Goal: Task Accomplishment & Management: Complete application form

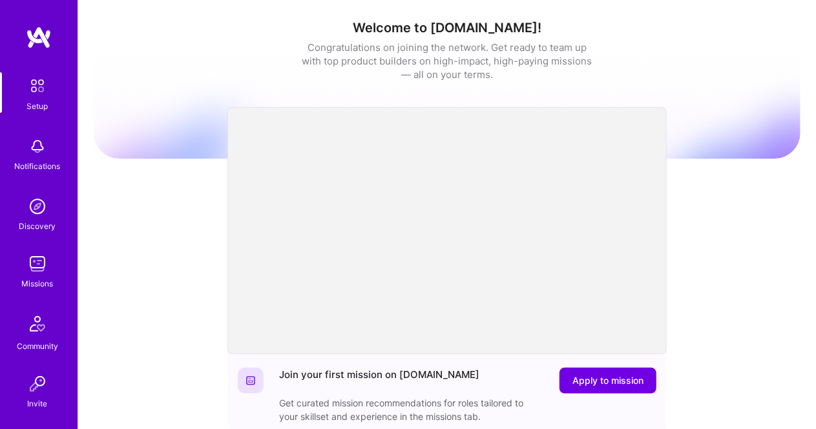
click at [34, 256] on img at bounding box center [38, 264] width 26 height 26
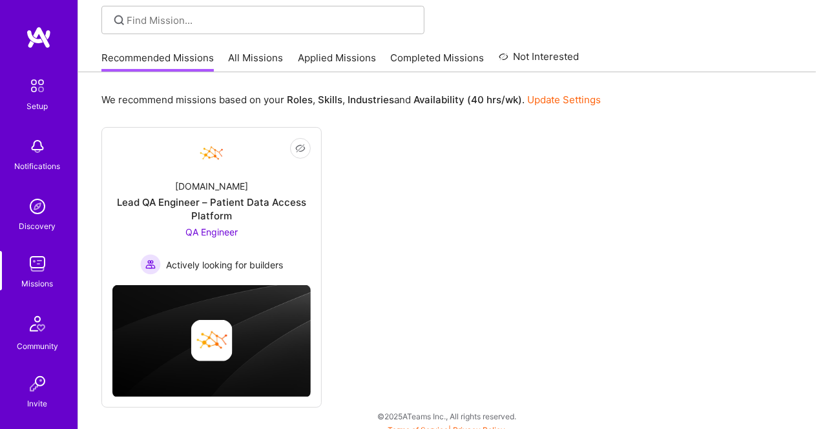
scroll to position [99, 0]
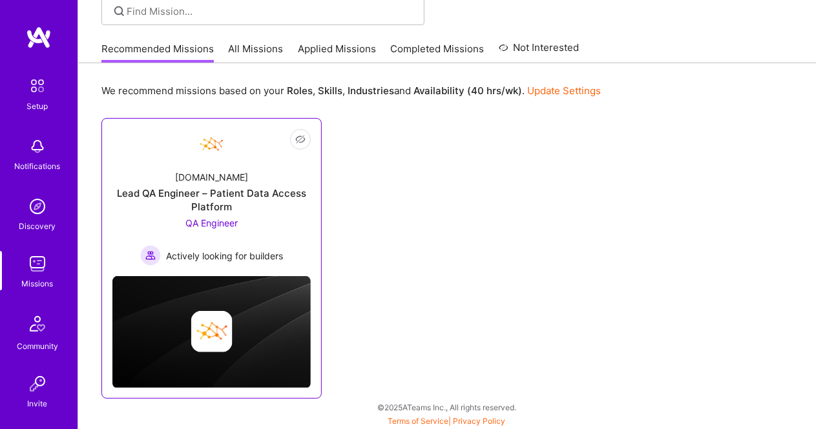
click at [209, 181] on div "[DOMAIN_NAME]" at bounding box center [211, 177] width 73 height 14
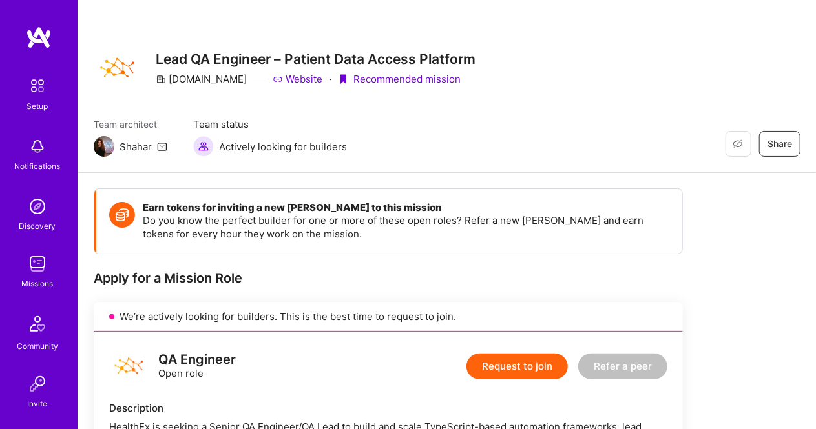
click at [522, 371] on button "Request to join" at bounding box center [516, 367] width 101 height 26
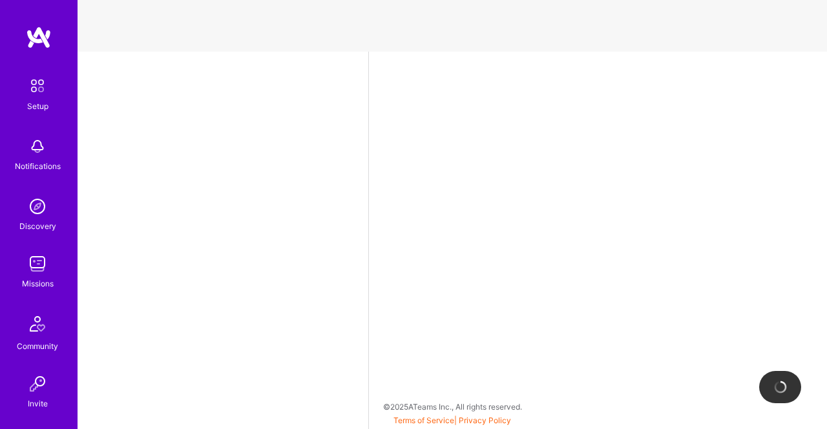
select select "US"
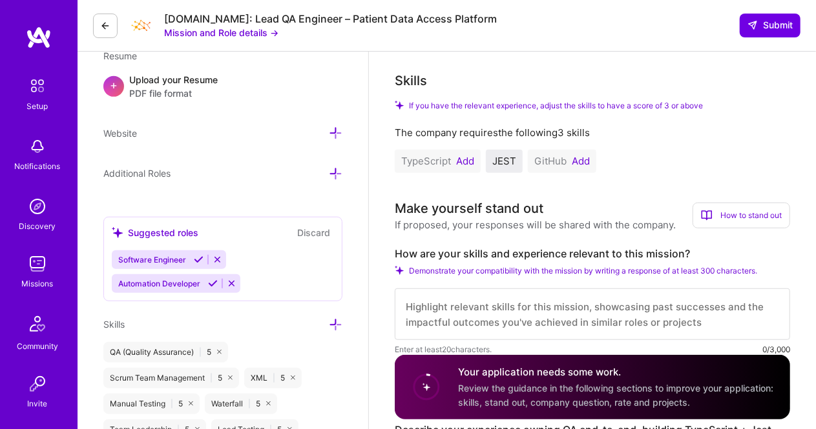
scroll to position [372, 0]
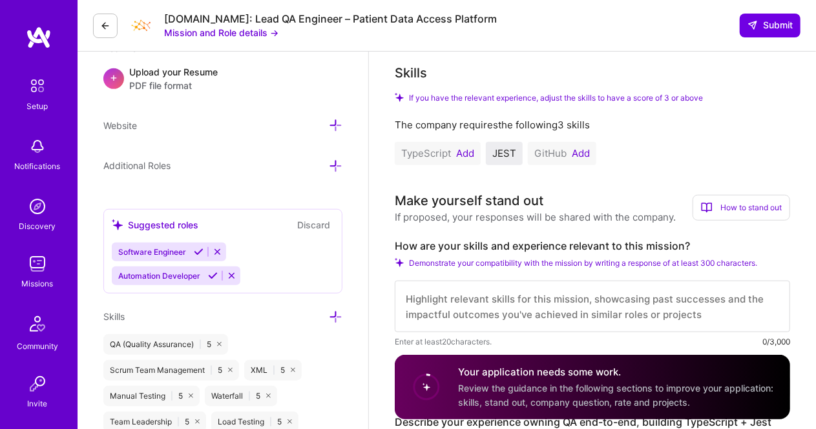
click at [466, 152] on button "Add" at bounding box center [465, 154] width 18 height 10
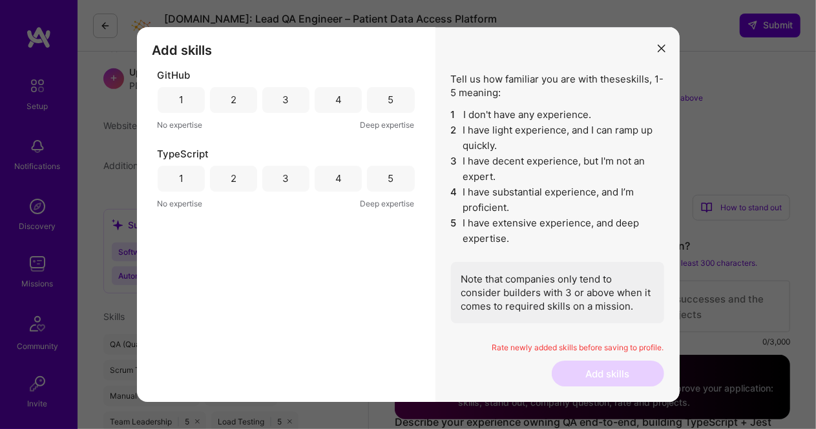
click at [378, 97] on div "5" at bounding box center [390, 100] width 47 height 26
click at [345, 183] on div "4" at bounding box center [338, 179] width 47 height 26
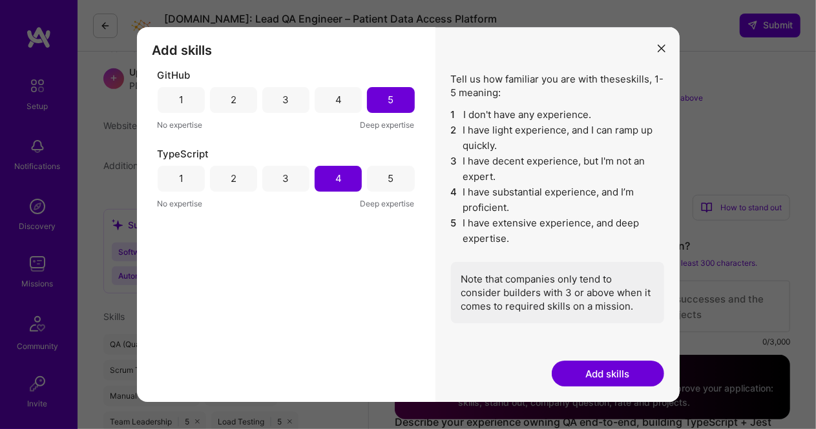
click at [617, 371] on button "Add skills" at bounding box center [608, 374] width 112 height 26
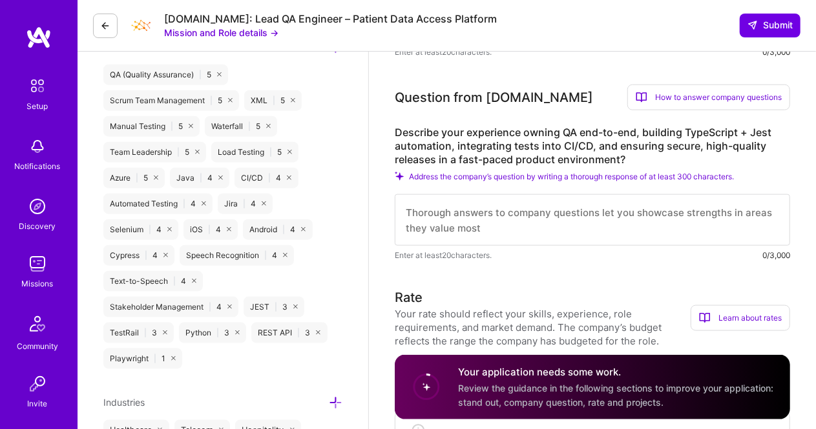
scroll to position [637, 0]
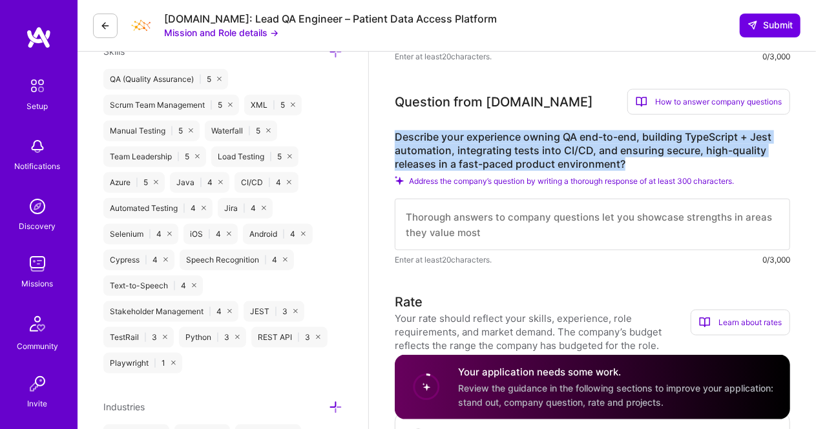
drag, startPoint x: 629, startPoint y: 164, endPoint x: 395, endPoint y: 136, distance: 236.1
click at [395, 136] on label "Describe your experience owning QA end-to-end, building TypeScript + Jest autom…" at bounding box center [592, 150] width 395 height 41
copy label "Describe your experience owning QA end-to-end, building TypeScript + Jest autom…"
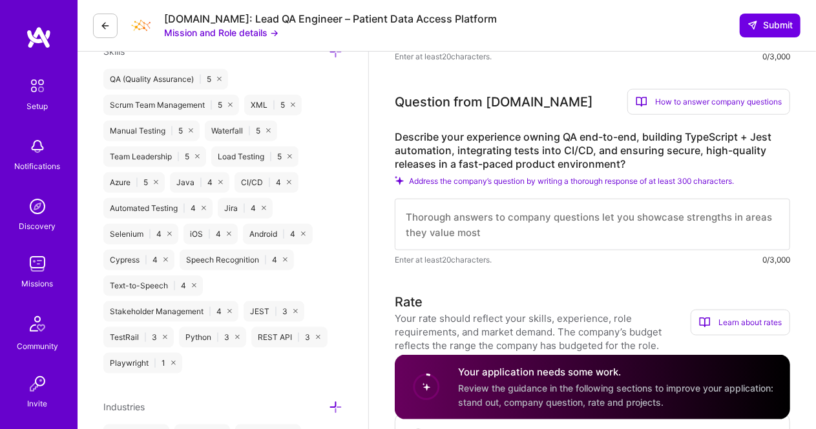
click at [490, 232] on textarea at bounding box center [592, 225] width 395 height 52
paste textarea "Full QA ownership from requirements to release. TypeScript + Jest automation fo…"
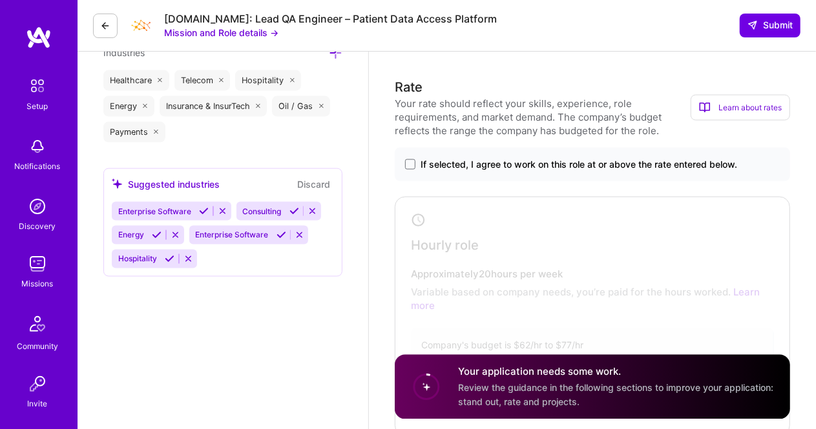
scroll to position [1000, 0]
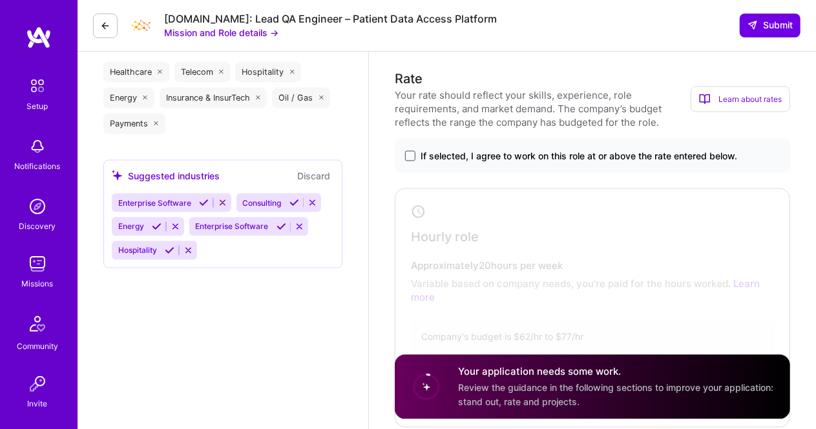
type textarea "Full QA ownership from requirements to release. TypeScript + Jest automation fo…"
click at [408, 160] on span at bounding box center [410, 156] width 10 height 10
click at [0, 0] on input "If selected, I agree to work on this role at or above the rate entered below." at bounding box center [0, 0] width 0 height 0
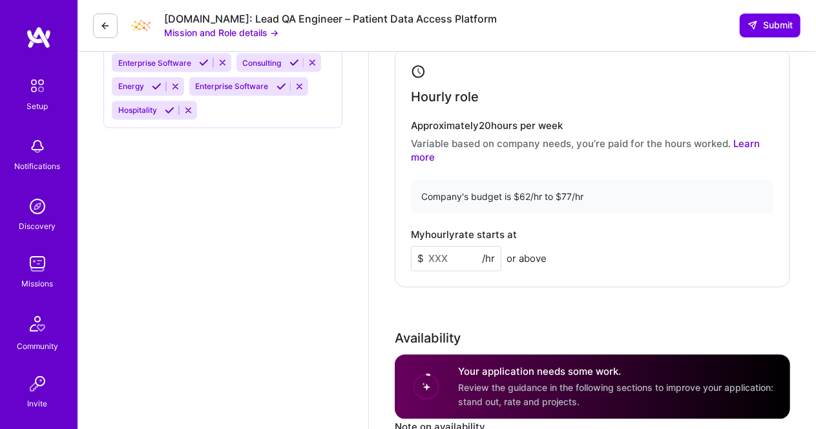
scroll to position [1187, 0]
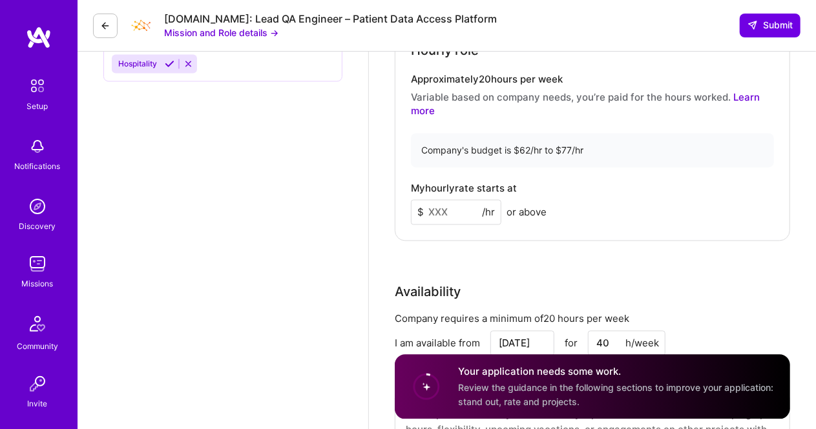
drag, startPoint x: 449, startPoint y: 210, endPoint x: 412, endPoint y: 205, distance: 37.8
click at [412, 205] on input at bounding box center [456, 212] width 90 height 25
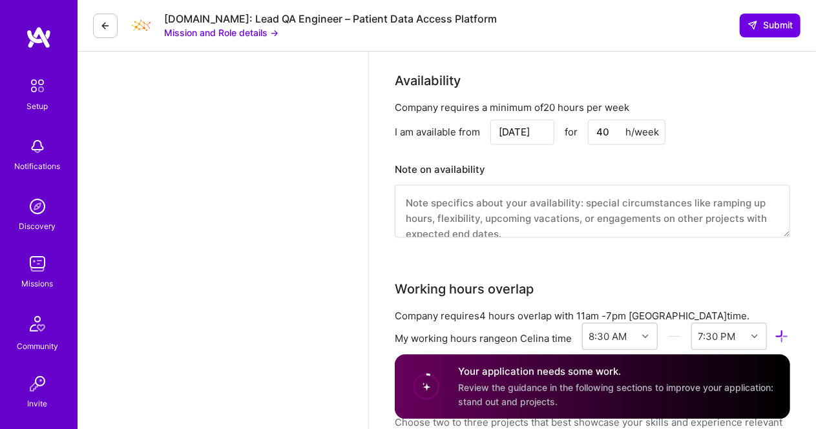
scroll to position [1407, 0]
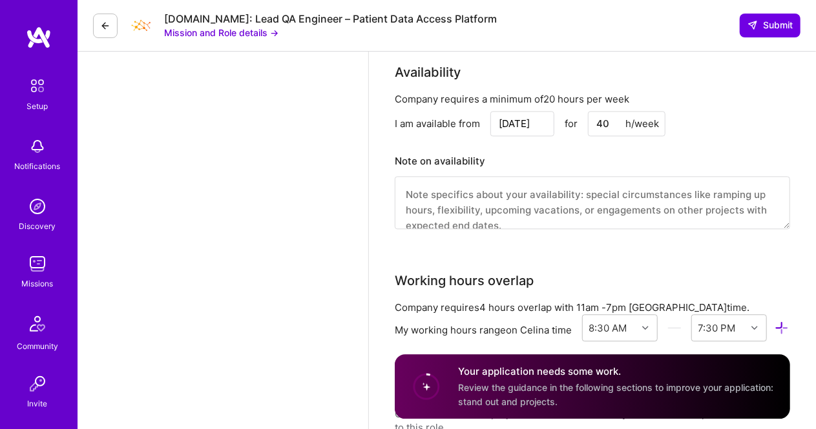
type input "72"
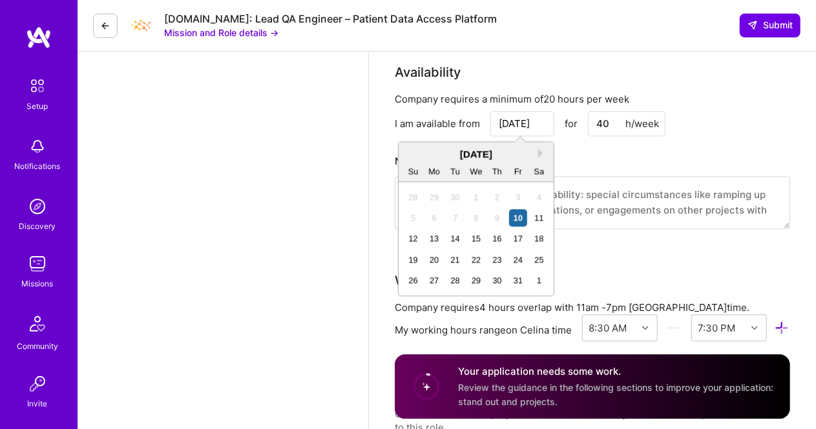
click at [537, 126] on input "Oct 10" at bounding box center [522, 123] width 64 height 25
click at [479, 234] on div "15" at bounding box center [475, 238] width 17 height 17
type input "[DATE]"
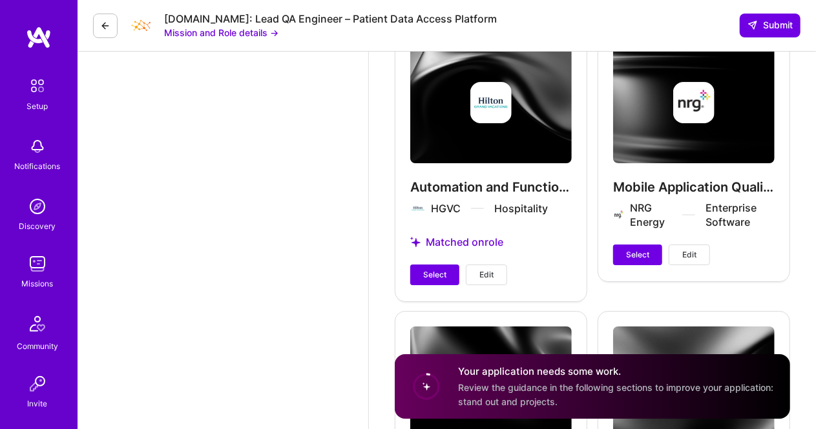
scroll to position [2189, 0]
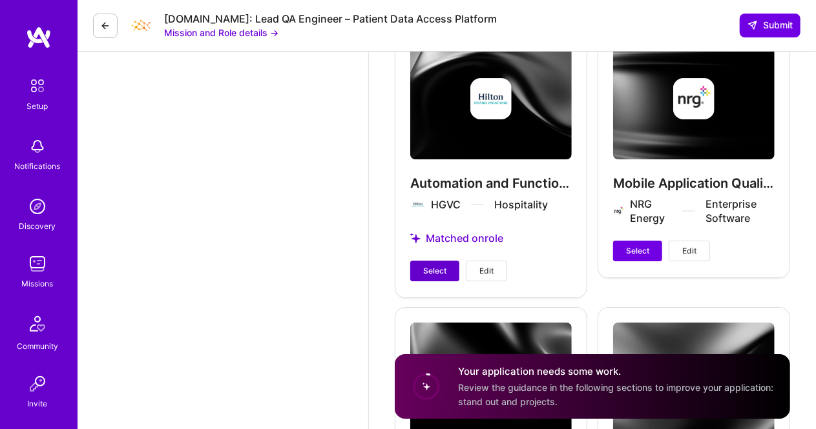
click at [435, 271] on span "Select" at bounding box center [434, 271] width 23 height 12
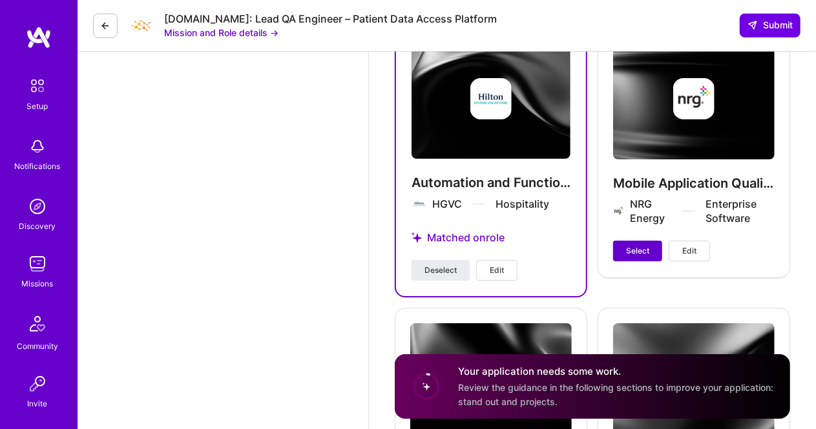
click at [625, 252] on button "Select" at bounding box center [637, 251] width 49 height 21
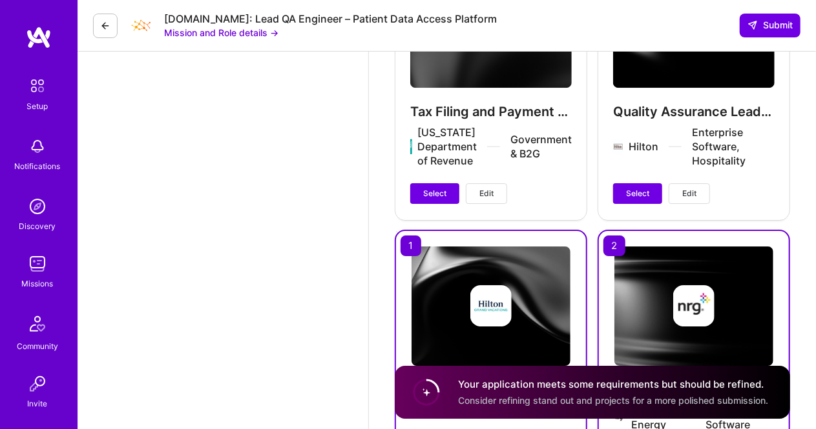
scroll to position [1932, 0]
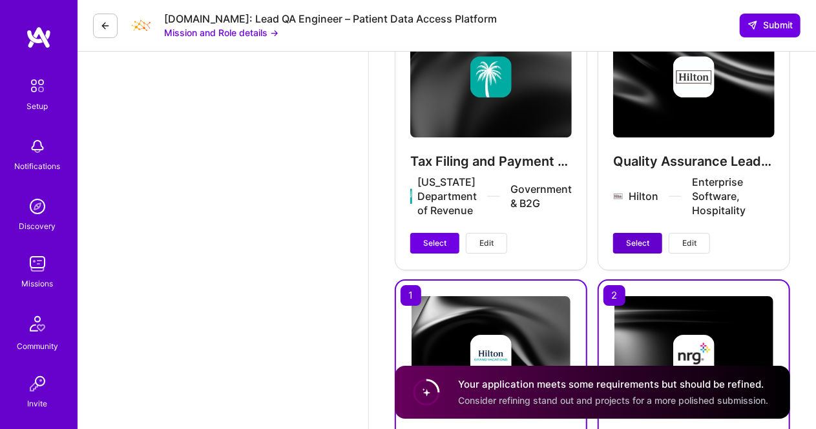
click at [633, 243] on span "Select" at bounding box center [637, 244] width 23 height 12
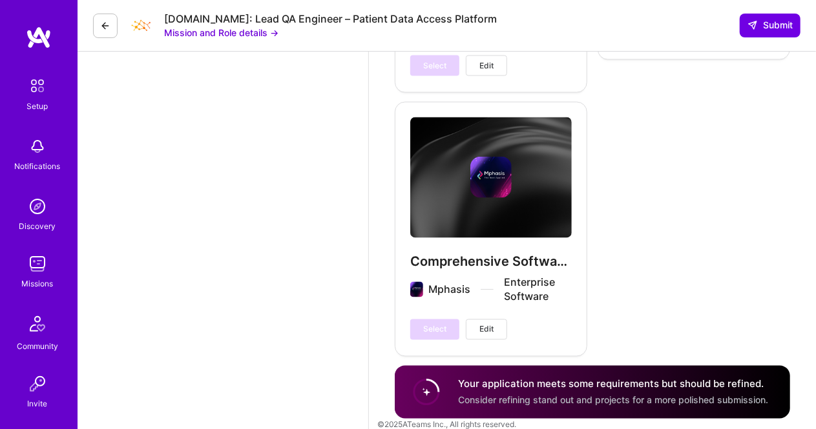
scroll to position [3538, 0]
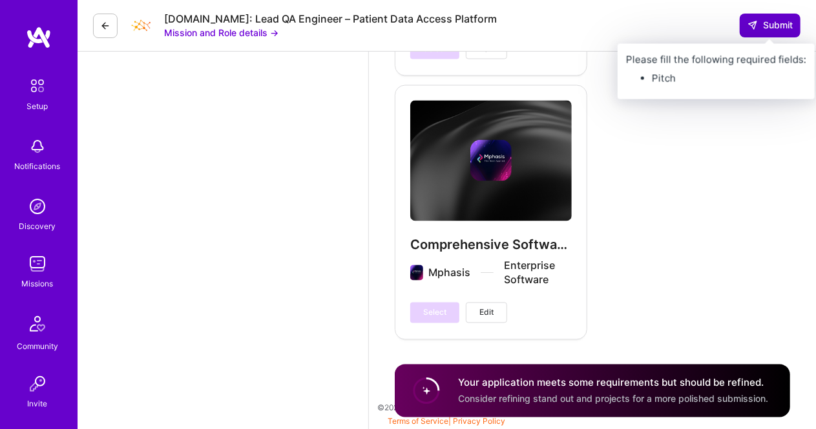
click at [762, 25] on span "Submit" at bounding box center [769, 25] width 45 height 13
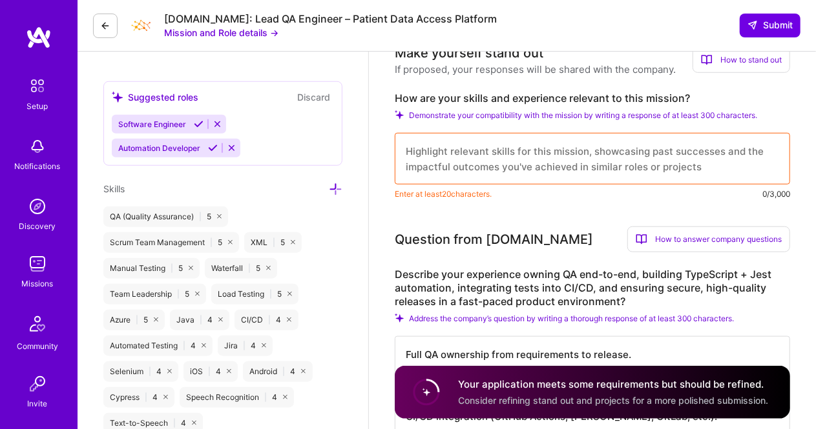
scroll to position [496, 0]
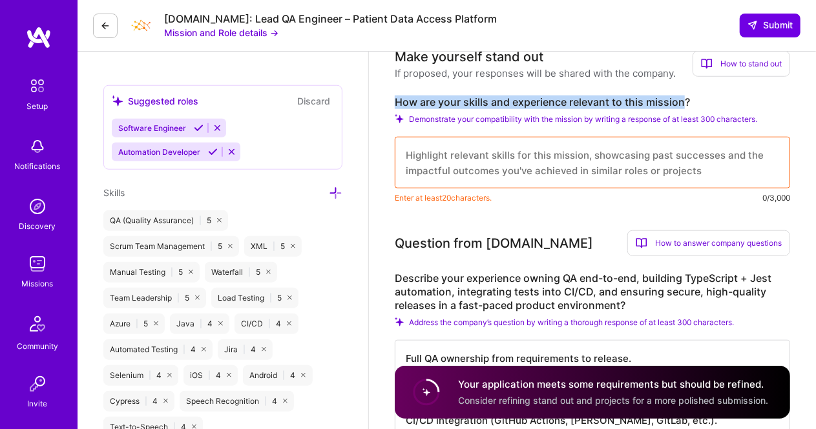
drag, startPoint x: 684, startPoint y: 100, endPoint x: 393, endPoint y: 91, distance: 290.8
copy label "How are your skills and experience relevant to this mission"
click at [537, 167] on textarea at bounding box center [592, 163] width 395 height 52
paste textarea "My skills and experience directly align with this mission because I’ve consiste…"
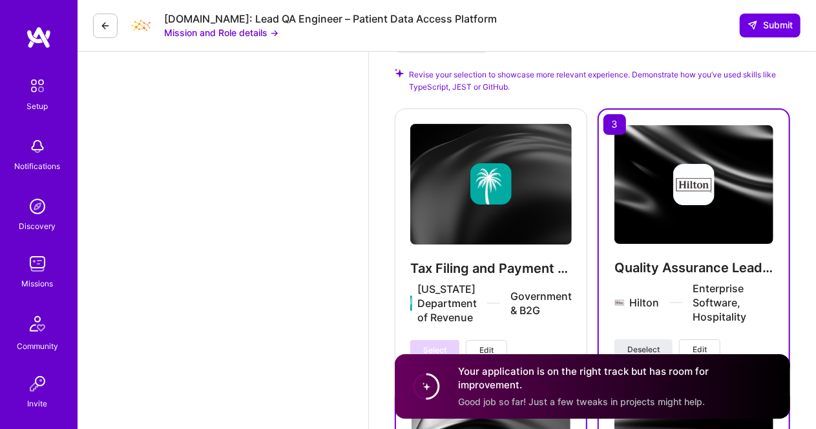
scroll to position [2179, 0]
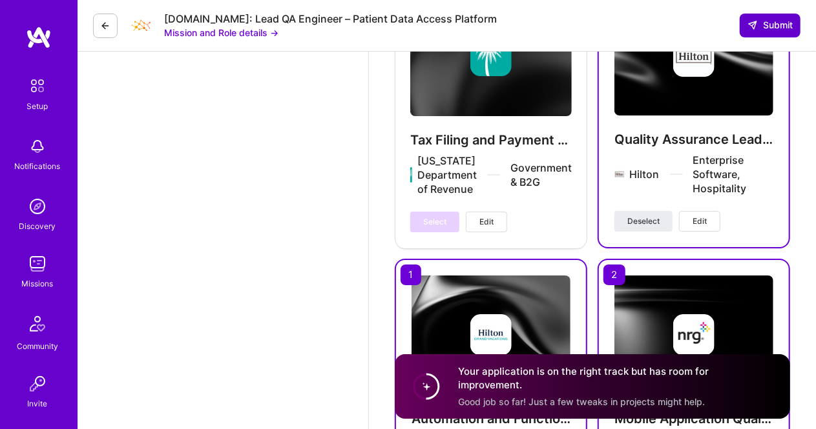
type textarea "My skills and experience directly align with this mission because I’ve consiste…"
click at [753, 16] on button "Submit" at bounding box center [769, 25] width 61 height 23
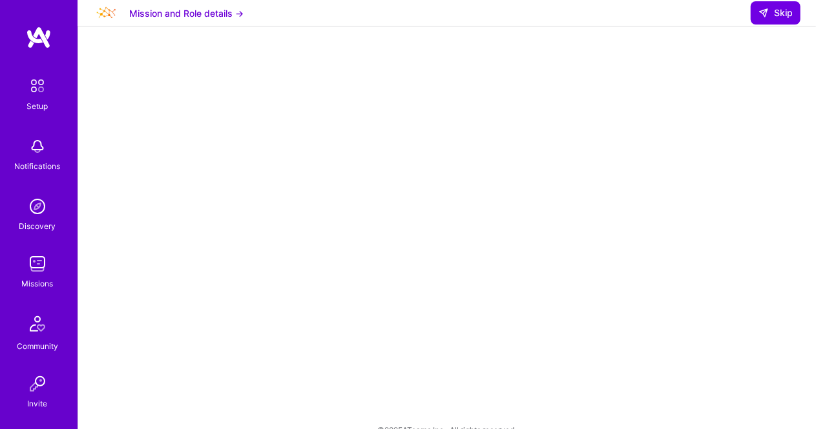
scroll to position [278, 0]
select select "US"
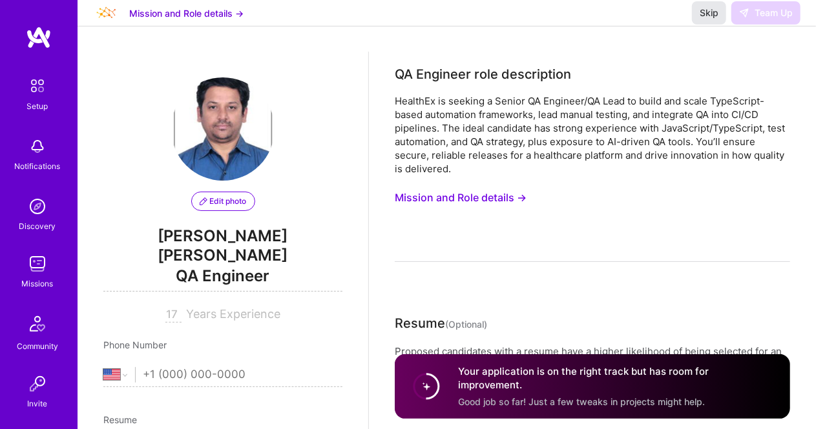
click at [705, 19] on span "Skip" at bounding box center [708, 12] width 19 height 13
click at [760, 25] on div "Skip Team Up" at bounding box center [746, 12] width 108 height 23
click at [172, 20] on button "Mission and Role details →" at bounding box center [186, 13] width 114 height 14
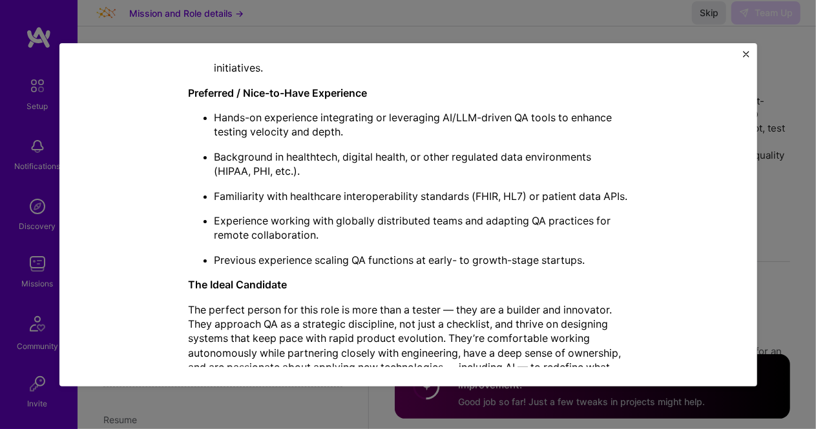
scroll to position [1040, 0]
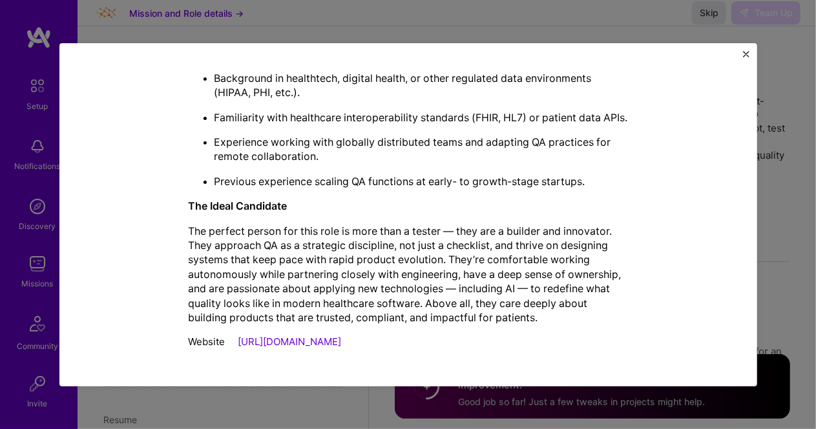
click at [746, 53] on img "Close" at bounding box center [746, 54] width 6 height 6
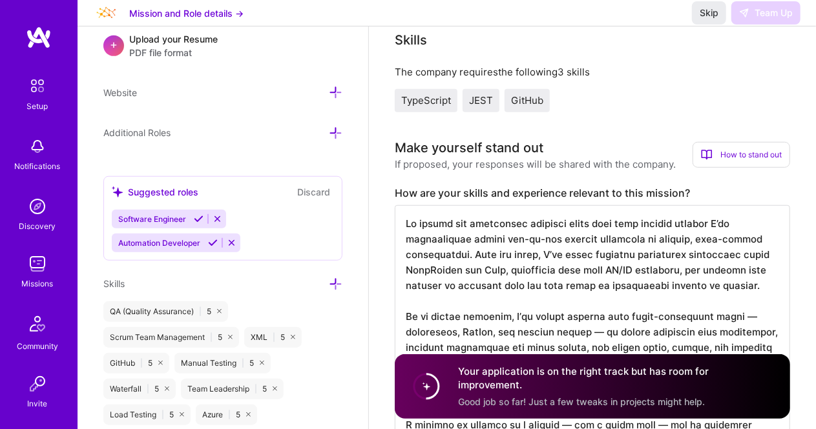
scroll to position [0, 0]
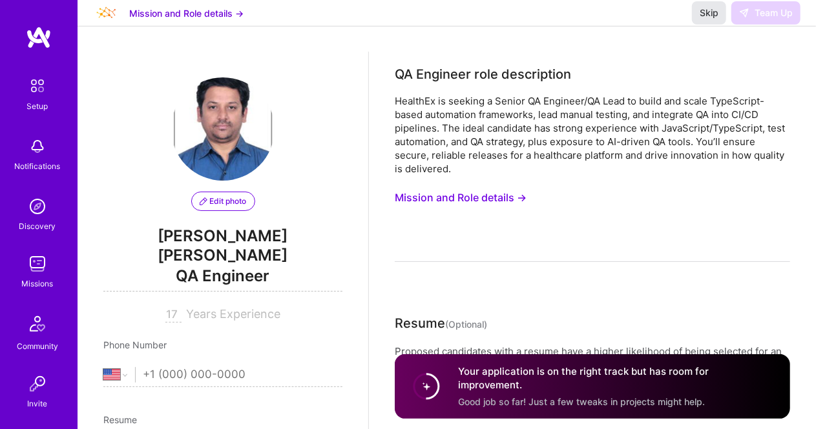
click at [703, 19] on span "Skip" at bounding box center [708, 12] width 19 height 13
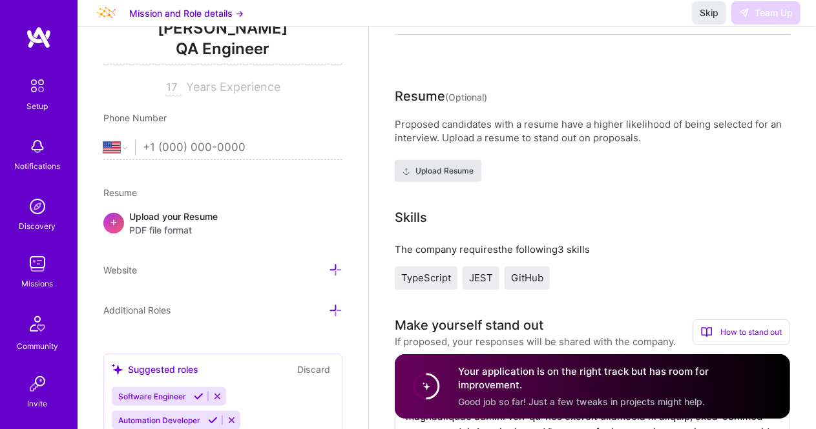
click at [431, 172] on span "Upload Resume" at bounding box center [437, 171] width 71 height 12
click at [444, 170] on span "Upload Resume" at bounding box center [437, 171] width 71 height 12
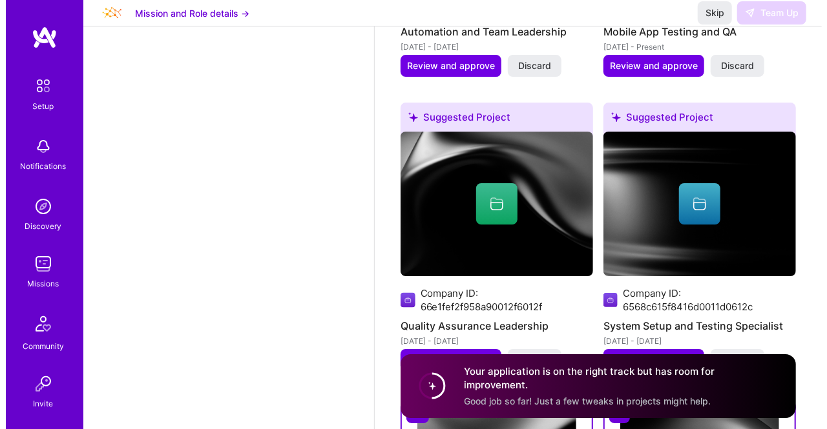
scroll to position [2282, 0]
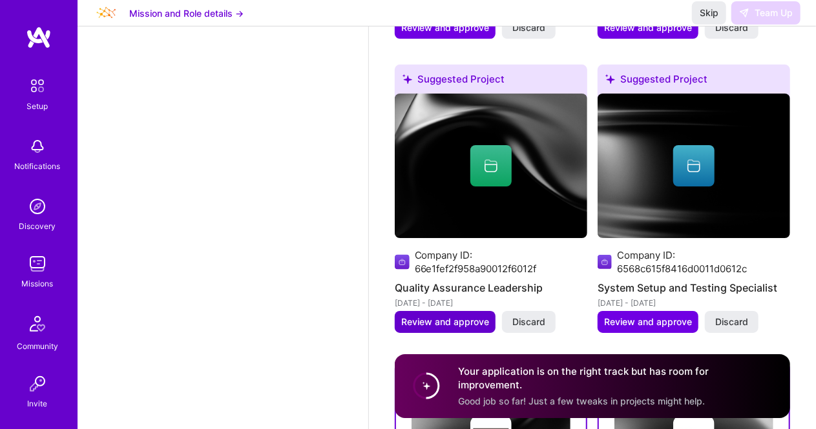
click at [433, 322] on span "Review and approve" at bounding box center [445, 322] width 88 height 13
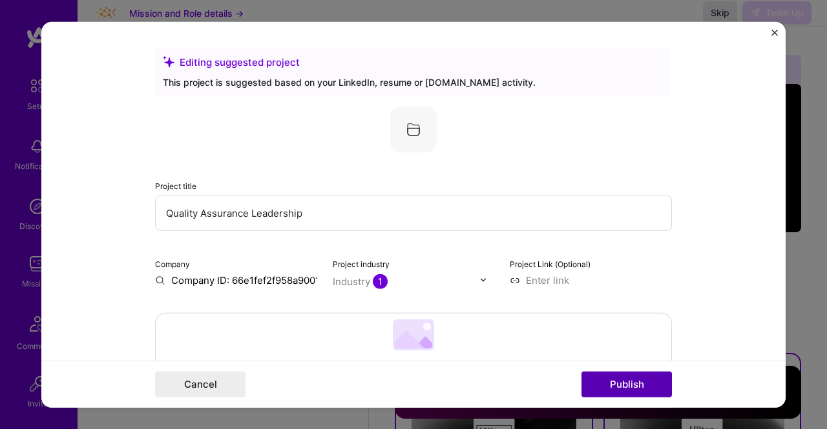
click at [617, 380] on button "Publish" at bounding box center [626, 385] width 90 height 26
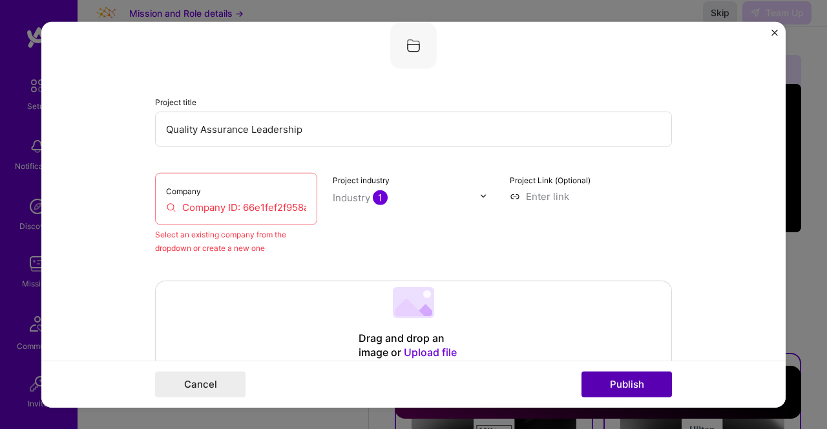
scroll to position [85, 0]
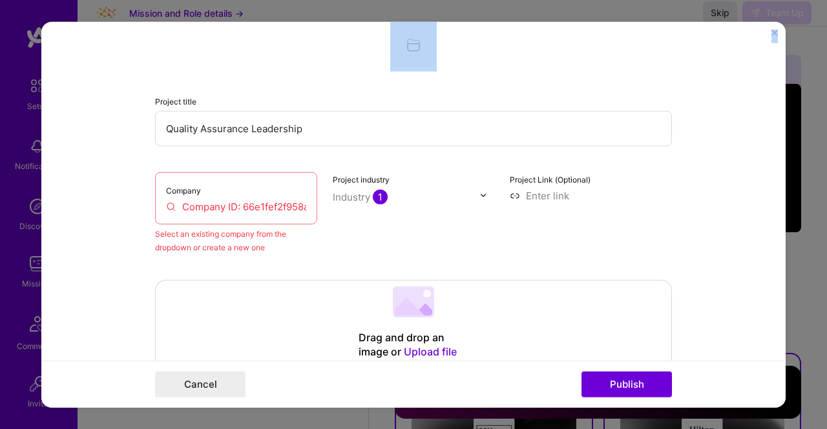
drag, startPoint x: 769, startPoint y: 35, endPoint x: 775, endPoint y: 32, distance: 7.2
click at [775, 32] on div "Editing suggested project This project is suggested based on your LinkedIn, res…" at bounding box center [413, 214] width 744 height 387
click at [775, 32] on img "Close" at bounding box center [774, 32] width 6 height 6
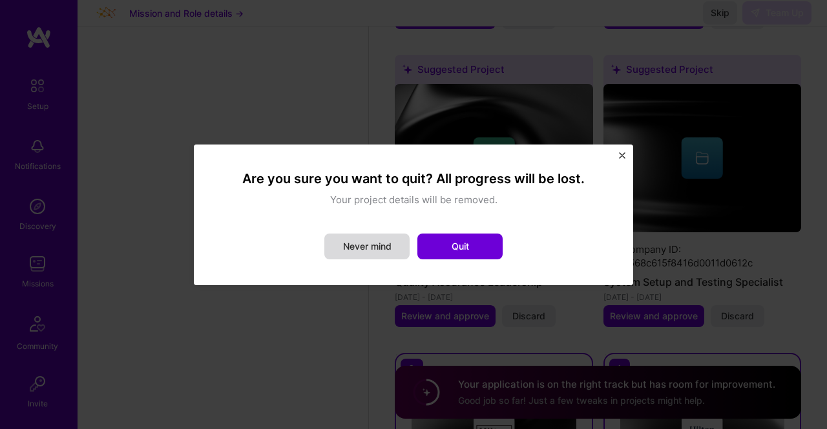
click at [378, 249] on button "Never mind" at bounding box center [366, 247] width 85 height 26
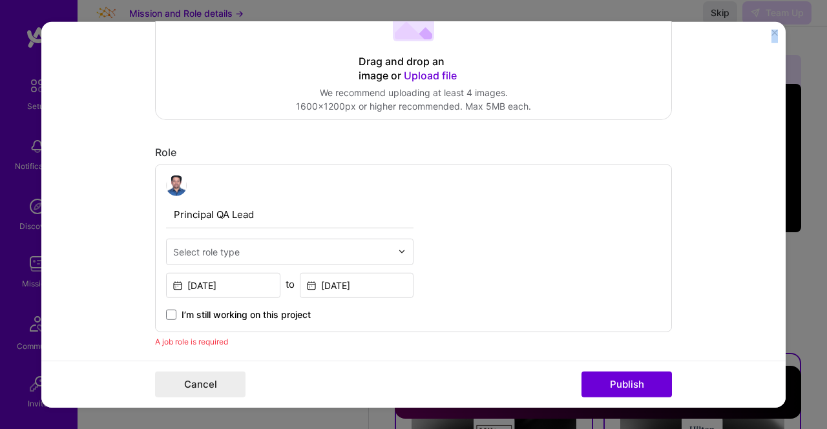
scroll to position [484, 0]
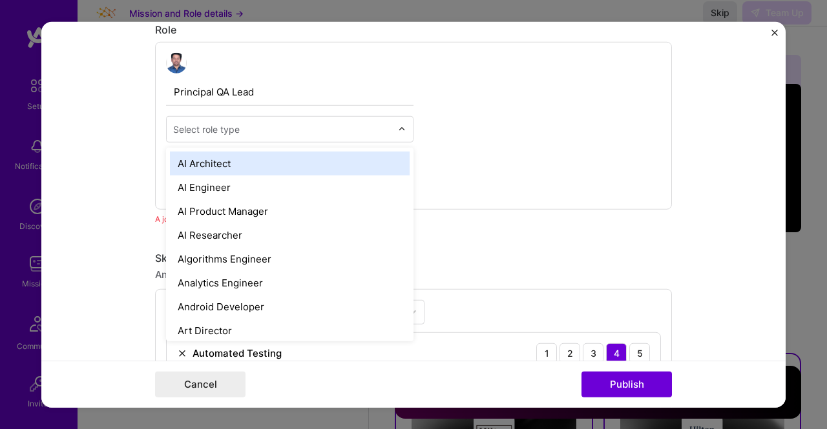
click at [271, 132] on input "text" at bounding box center [282, 129] width 218 height 14
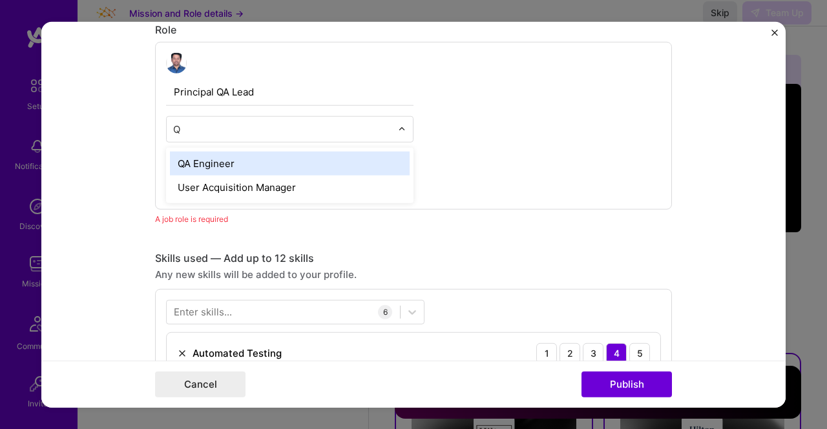
type input "QA"
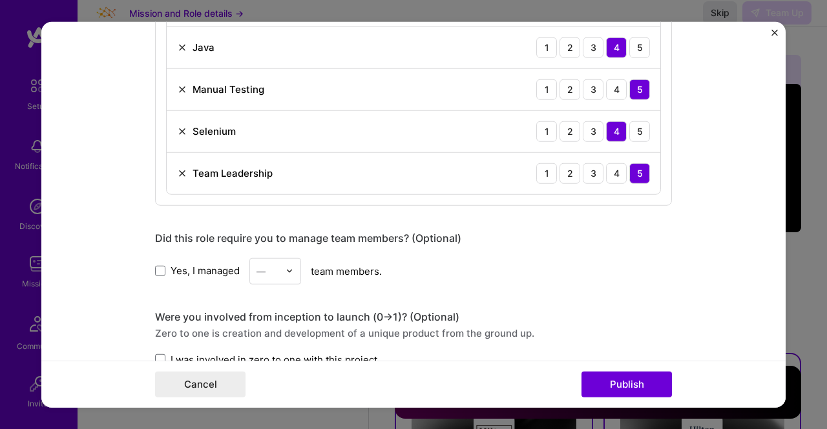
scroll to position [864, 0]
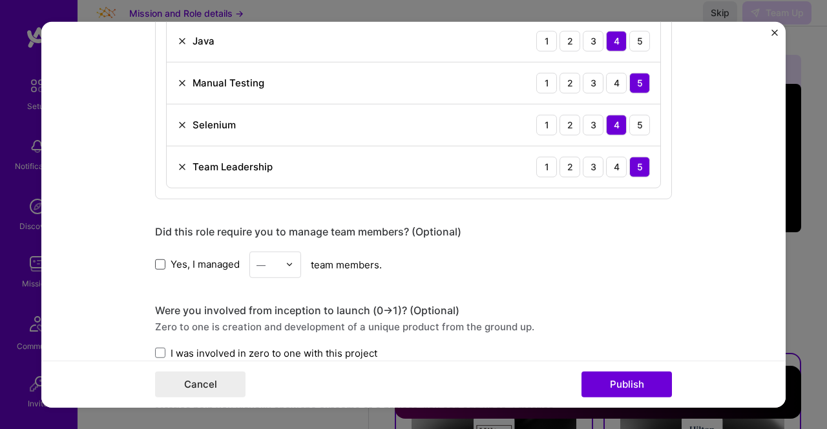
click at [155, 262] on span at bounding box center [160, 265] width 10 height 10
click at [0, 0] on input "Yes, I managed" at bounding box center [0, 0] width 0 height 0
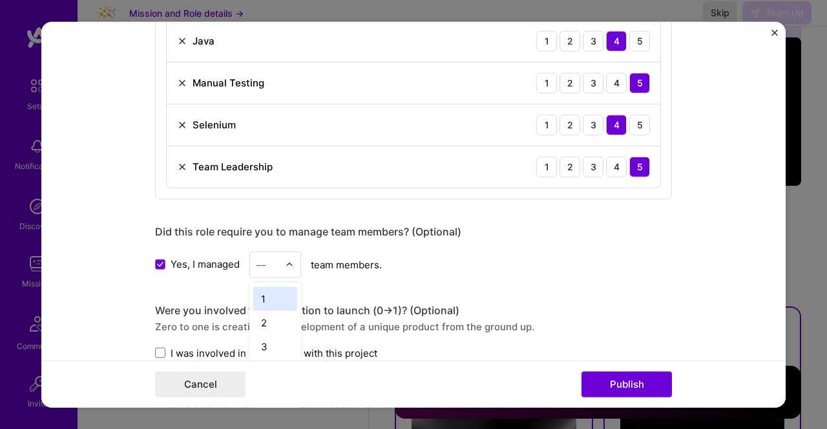
click at [262, 264] on input "text" at bounding box center [267, 265] width 23 height 14
click at [259, 342] on div "8" at bounding box center [275, 349] width 44 height 24
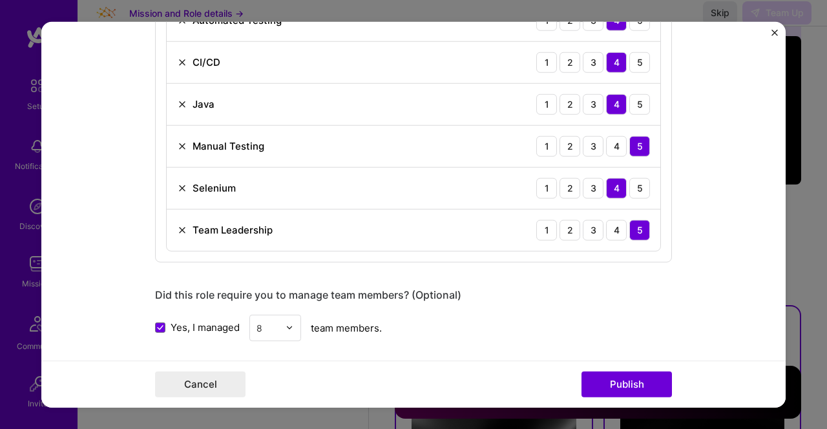
scroll to position [608, 0]
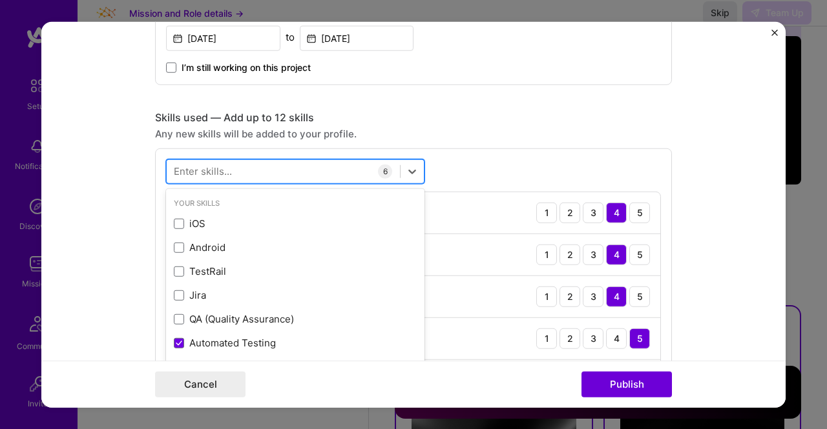
click at [285, 162] on div at bounding box center [283, 171] width 233 height 21
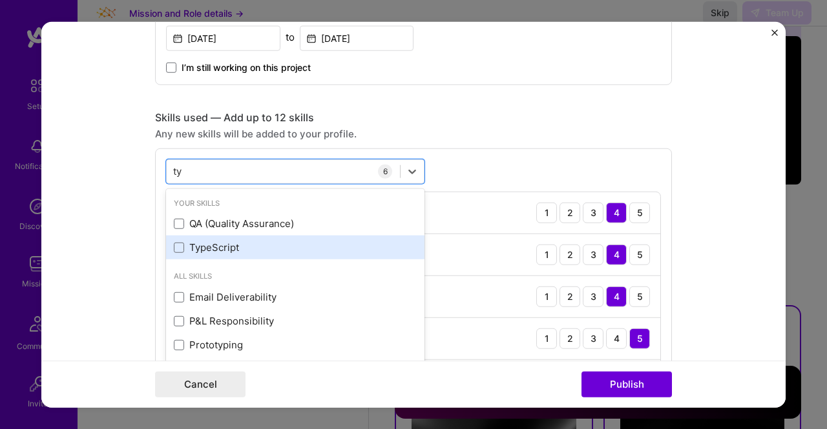
click at [183, 243] on div "TypeScript" at bounding box center [295, 248] width 243 height 14
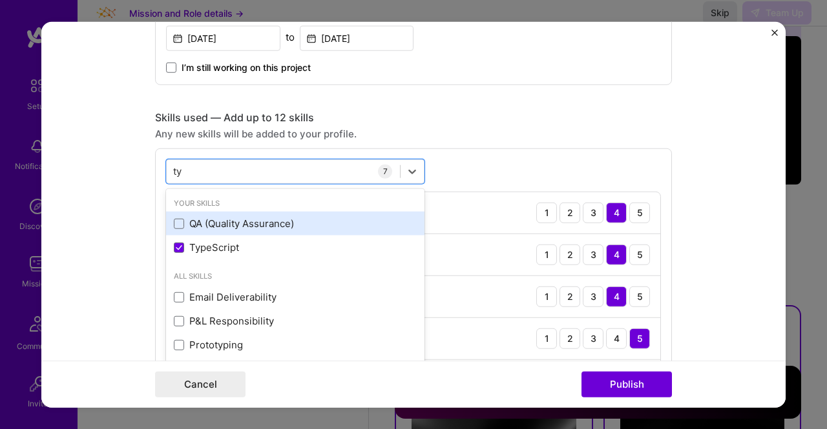
click at [182, 222] on div "QA (Quality Assurance)" at bounding box center [295, 224] width 243 height 14
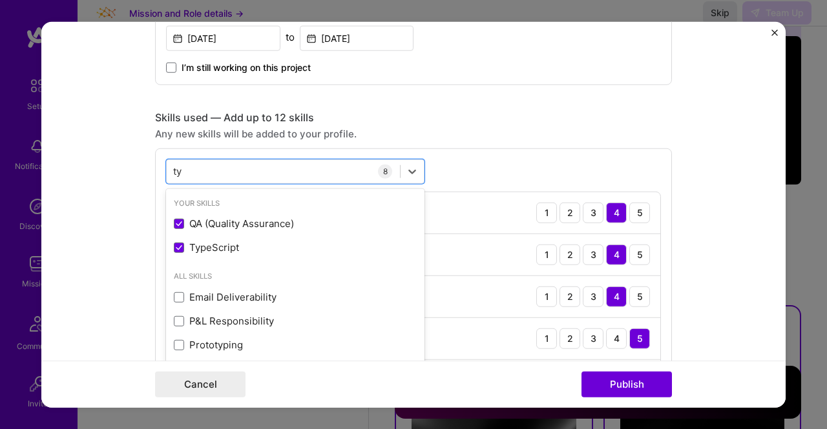
type input "ty"
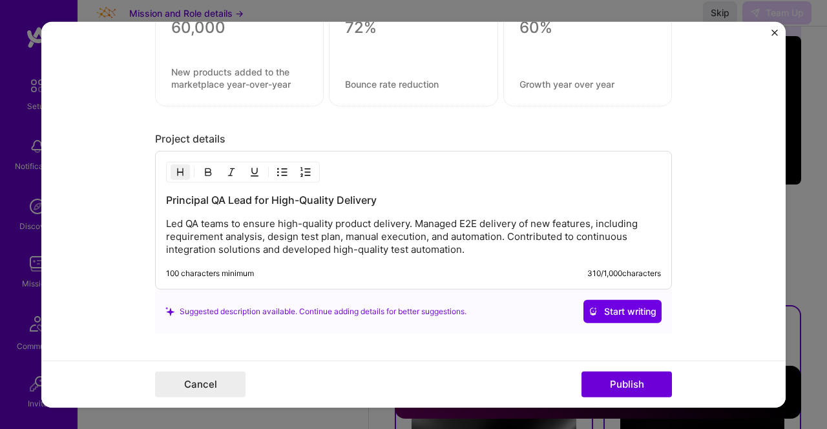
scroll to position [1379, 0]
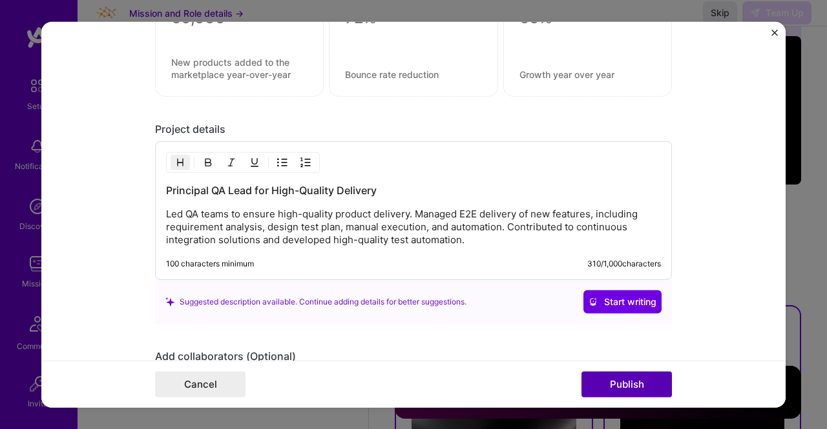
click at [619, 391] on button "Publish" at bounding box center [626, 385] width 90 height 26
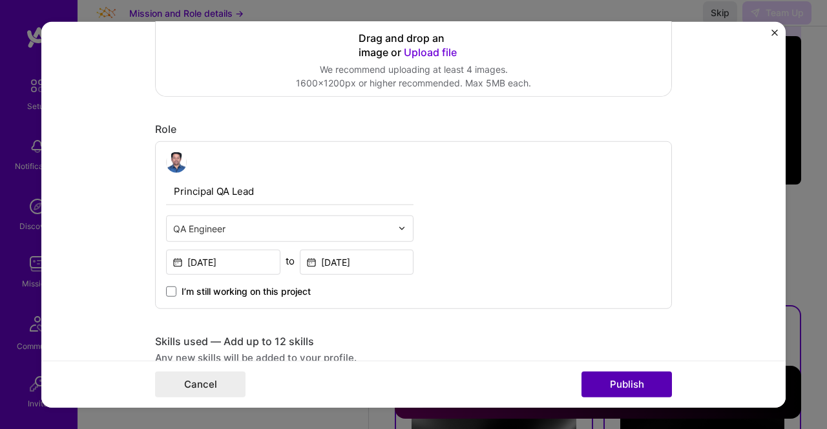
scroll to position [85, 0]
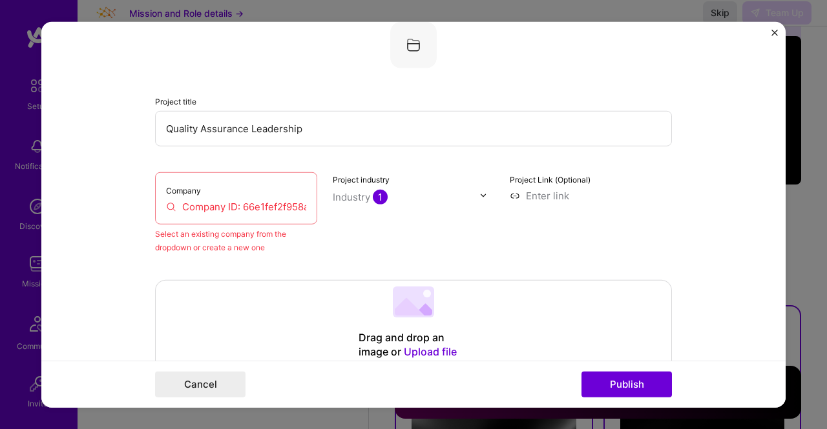
click at [239, 201] on input "Company ID: 66e1fef2f958a90012f6012f" at bounding box center [236, 207] width 140 height 14
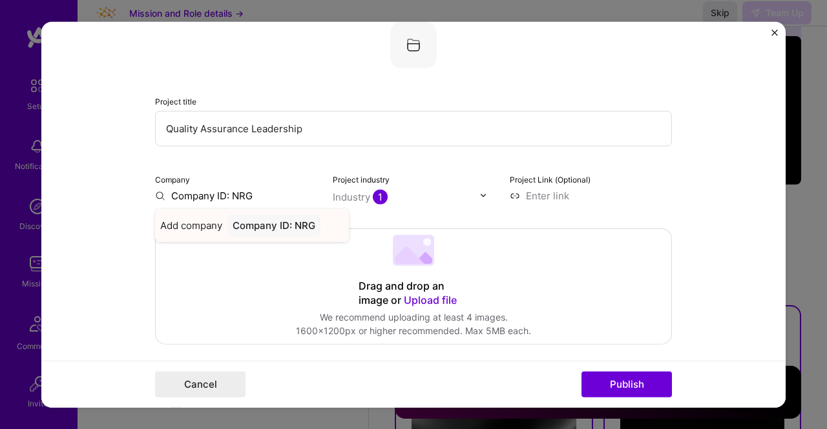
type input "Company ID: NRG"
click at [287, 222] on div "Company ID: NRG" at bounding box center [273, 225] width 93 height 23
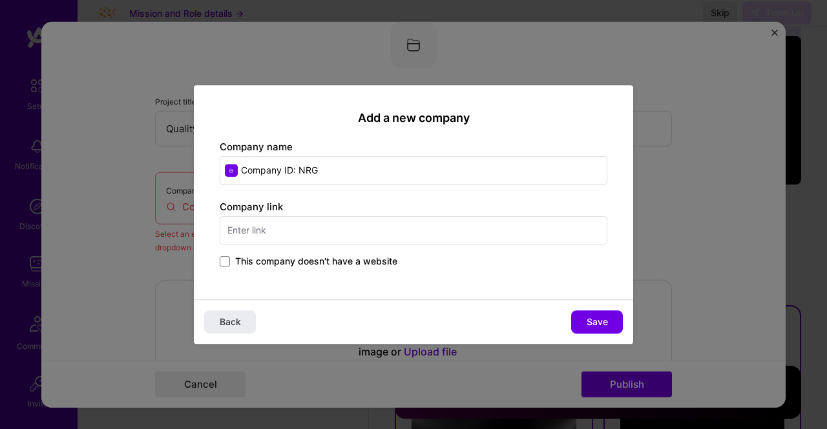
click at [300, 234] on div "Company link This company doesn't have a website" at bounding box center [413, 235] width 387 height 70
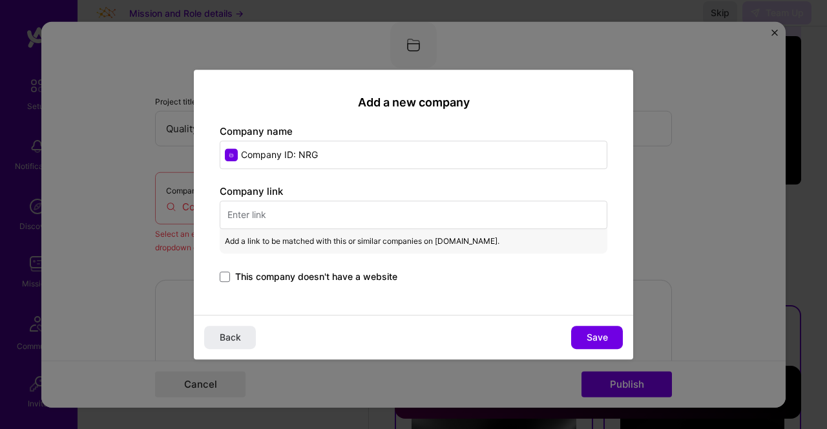
click at [300, 234] on span "Add a link to be matched with this or similar companies on A.Team." at bounding box center [362, 241] width 274 height 14
click at [323, 149] on input "Company ID: NRG" at bounding box center [413, 155] width 387 height 28
type input "Company ID: NRG Energy"
click at [266, 217] on input "text" at bounding box center [413, 215] width 387 height 28
paste input "https://shop.reliant.com/choose-reliant-search/?txtPromocode=WA039Z&sid=APS_170…"
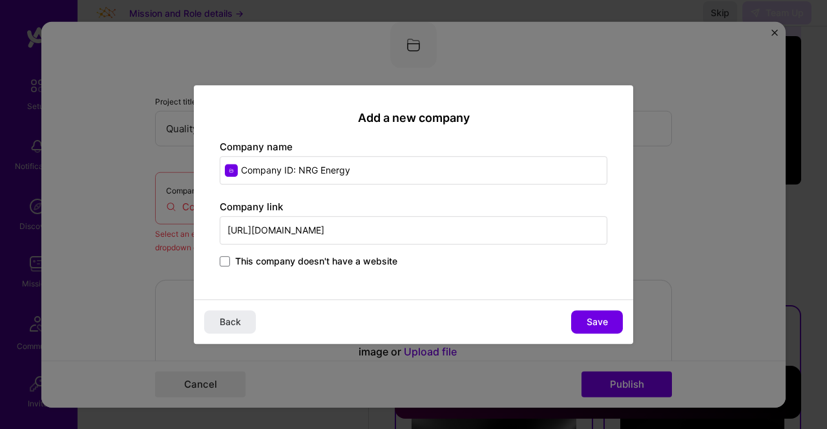
scroll to position [0, 1049]
type input "https://shop.reliant.com/choose-reliant-search/?txtPromocode=WA039Z&sid=APS_170…"
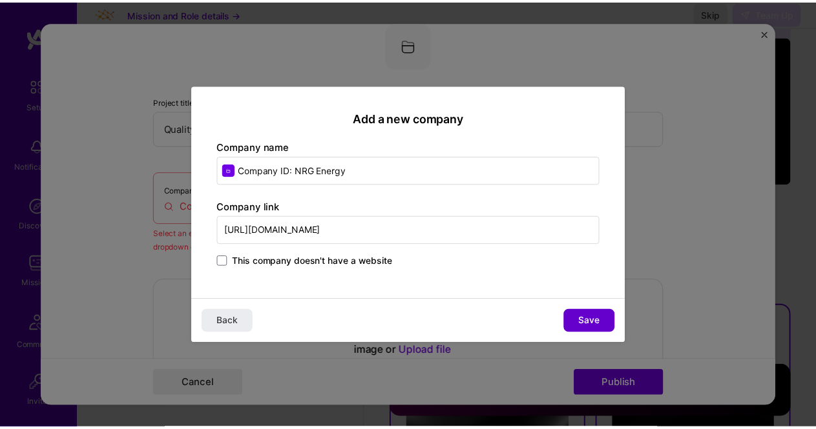
scroll to position [0, 0]
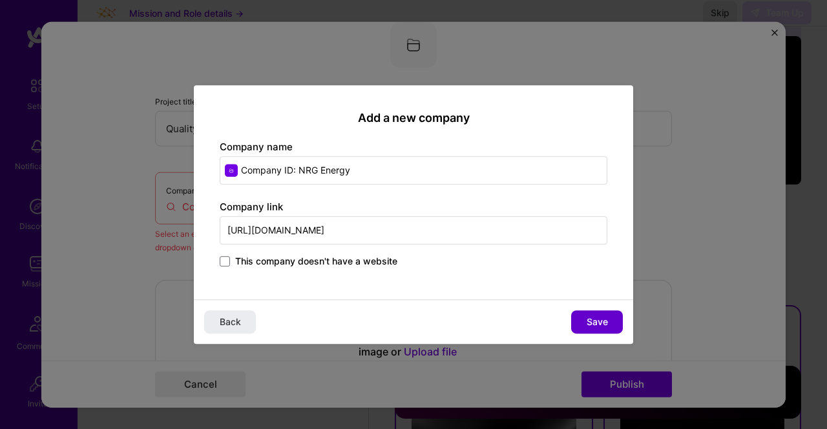
click at [589, 320] on span "Save" at bounding box center [596, 322] width 21 height 13
type input "Company ID: NRG Energy"
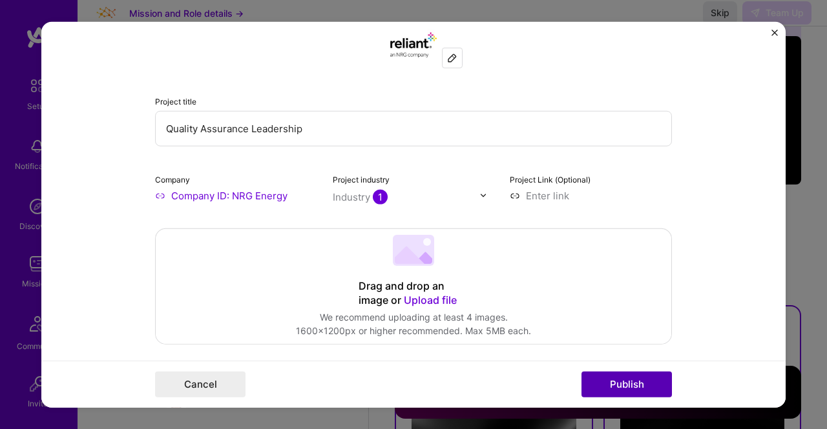
click at [610, 387] on button "Publish" at bounding box center [626, 385] width 90 height 26
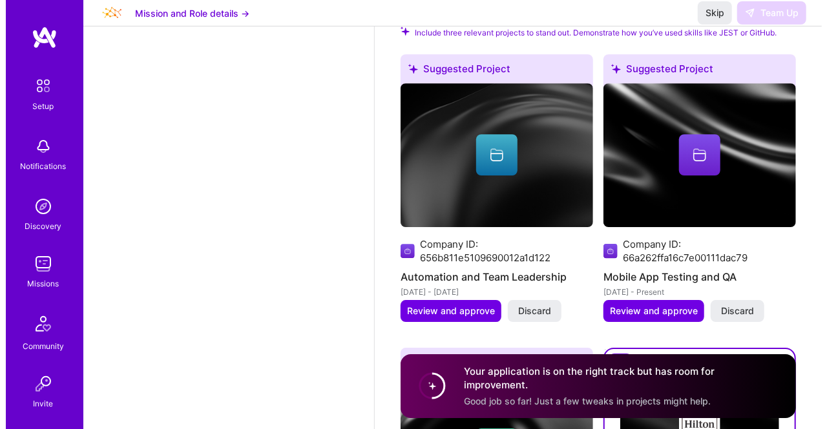
scroll to position [1983, 0]
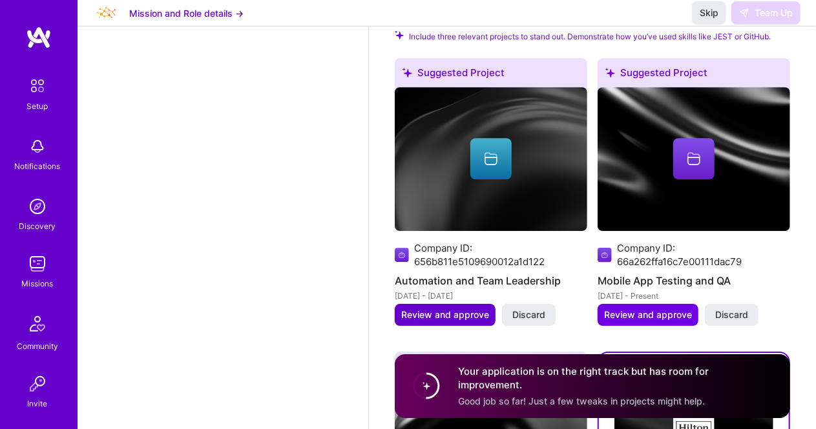
click at [444, 311] on span "Review and approve" at bounding box center [445, 315] width 88 height 13
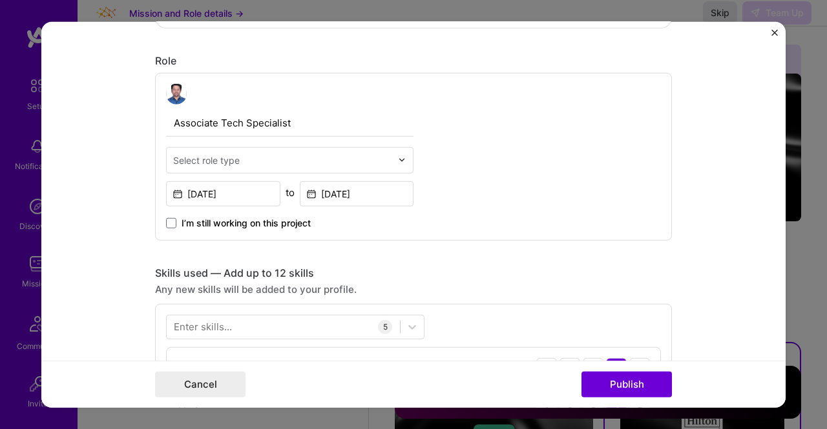
scroll to position [403, 0]
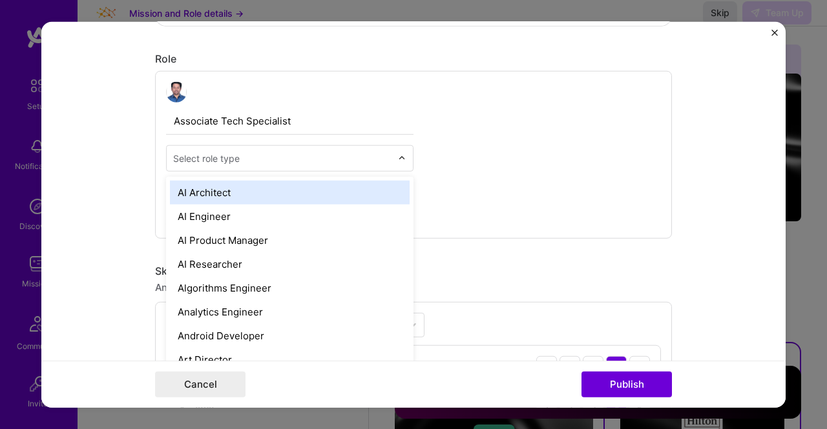
click at [345, 156] on input "text" at bounding box center [282, 158] width 218 height 14
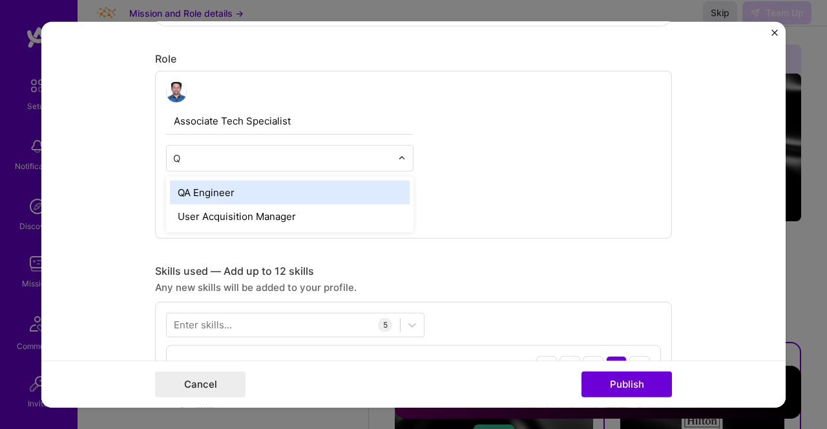
type input "QA"
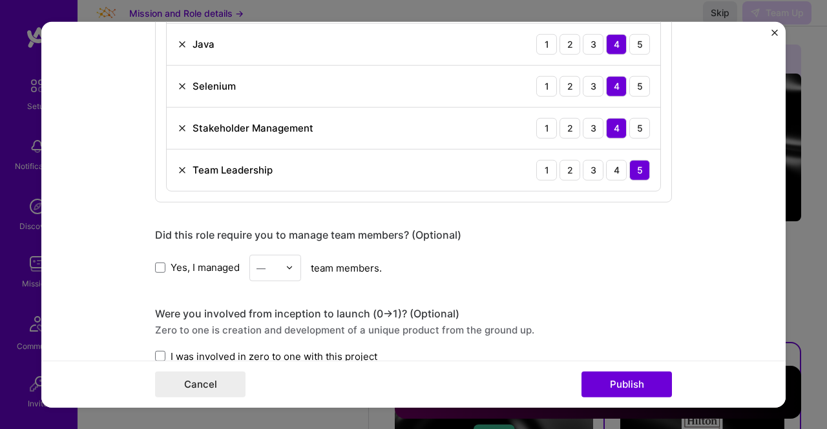
scroll to position [782, 0]
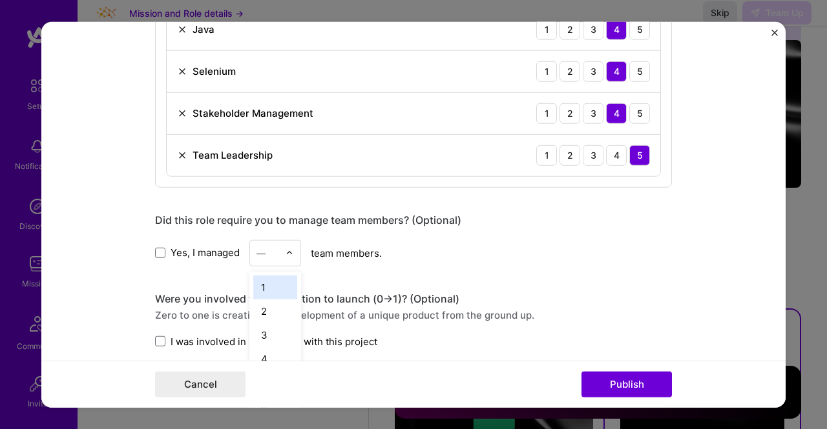
click at [261, 256] on div at bounding box center [267, 253] width 23 height 16
click at [267, 343] on div "5" at bounding box center [275, 349] width 44 height 24
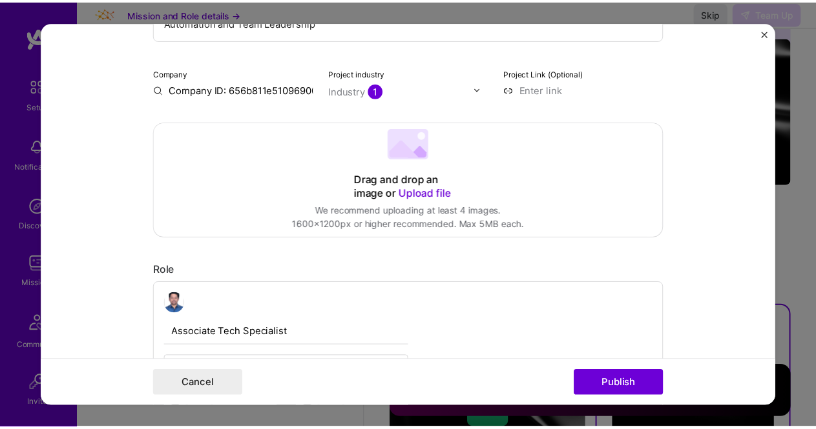
scroll to position [202, 0]
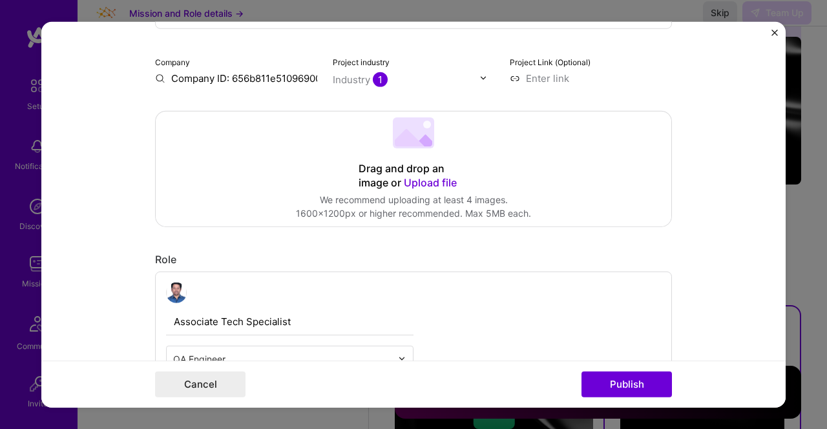
click at [266, 74] on input "Company ID: 656b811e5109690012a1d122" at bounding box center [236, 78] width 162 height 14
click at [149, 77] on form "Editing suggested project This project is suggested based on your LinkedIn, res…" at bounding box center [413, 214] width 744 height 387
click at [156, 79] on input "Company ID: 656b811e5109690012a1d122" at bounding box center [236, 78] width 162 height 14
type input "2"
click at [156, 79] on input "t" at bounding box center [236, 78] width 162 height 14
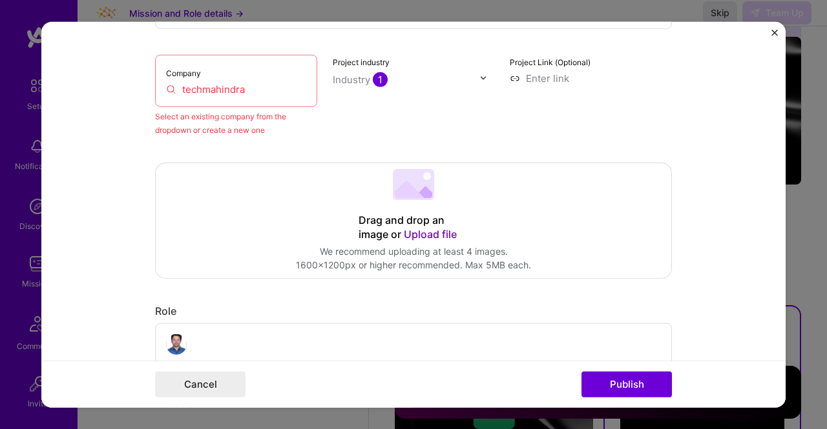
click at [243, 92] on input "techmahindra" at bounding box center [236, 89] width 140 height 14
click at [243, 92] on input "techmahind" at bounding box center [236, 89] width 140 height 14
drag, startPoint x: 243, startPoint y: 92, endPoint x: 136, endPoint y: 93, distance: 107.9
click at [136, 93] on form "Editing suggested project This project is suggested based on your LinkedIn, res…" at bounding box center [413, 214] width 744 height 387
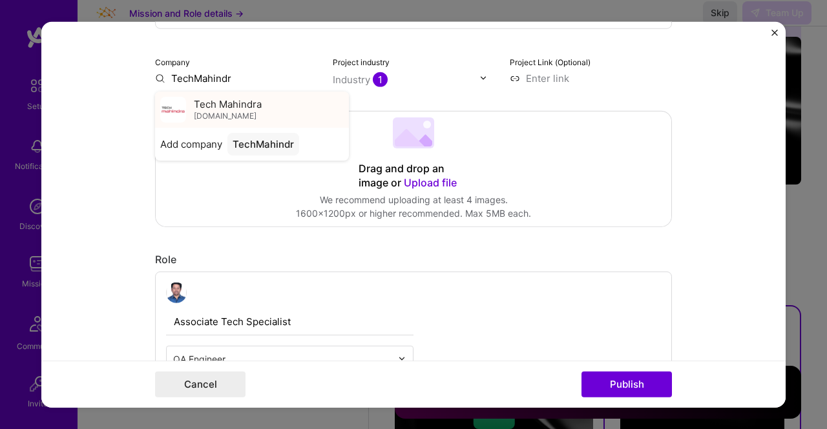
click at [184, 112] on div "Tech Mahindra techmahindra.com" at bounding box center [252, 109] width 194 height 36
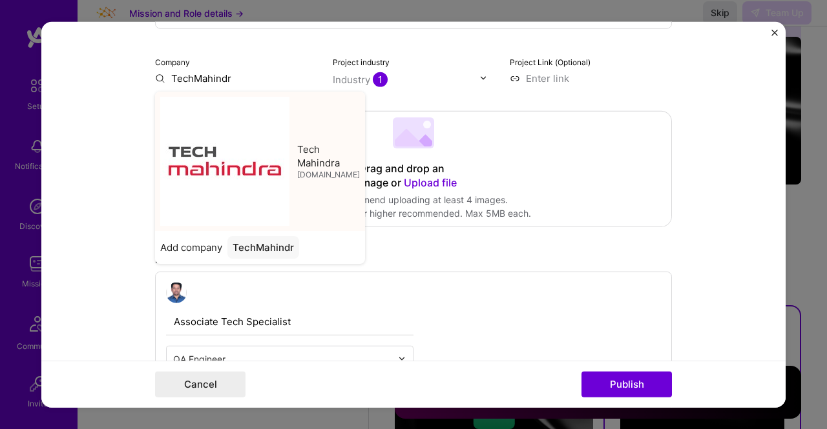
type input "Tech Mahindra"
click at [184, 112] on div "Drag and drop an image or Upload file Upload file We recommend uploading at lea…" at bounding box center [413, 168] width 515 height 115
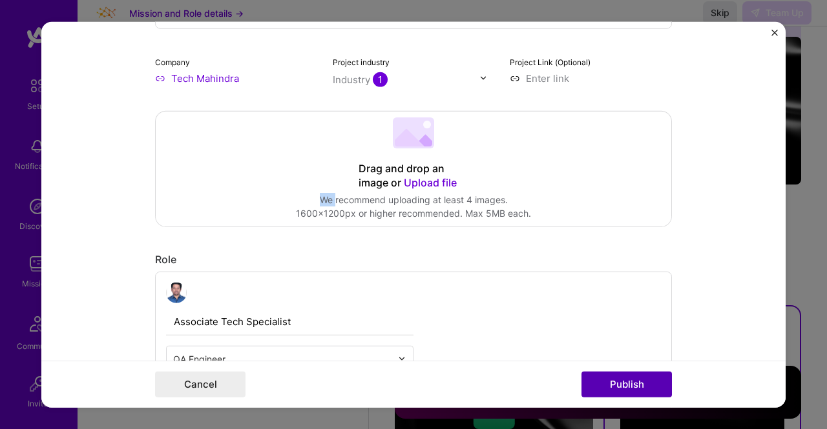
click at [632, 379] on button "Publish" at bounding box center [626, 385] width 90 height 26
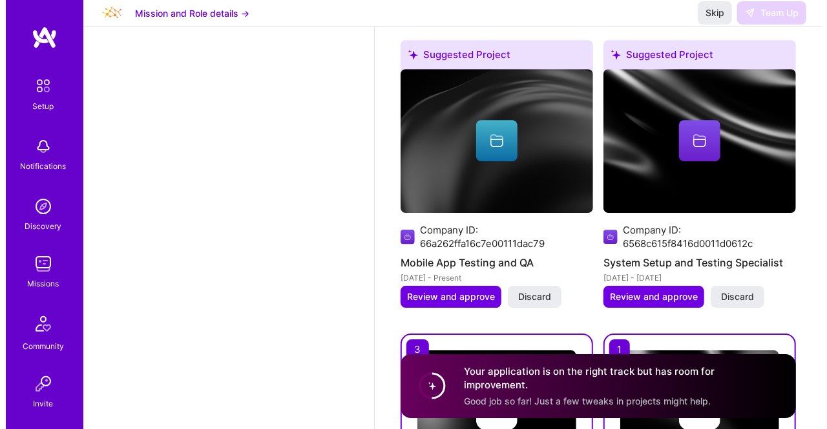
scroll to position [2005, 0]
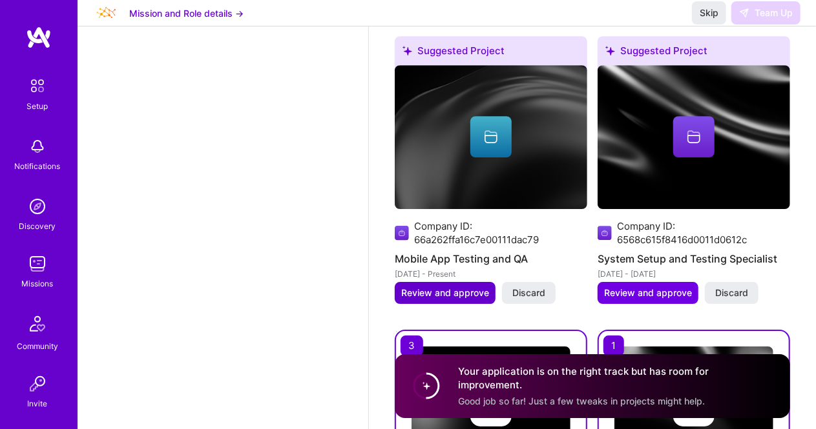
click at [447, 291] on span "Review and approve" at bounding box center [445, 293] width 88 height 13
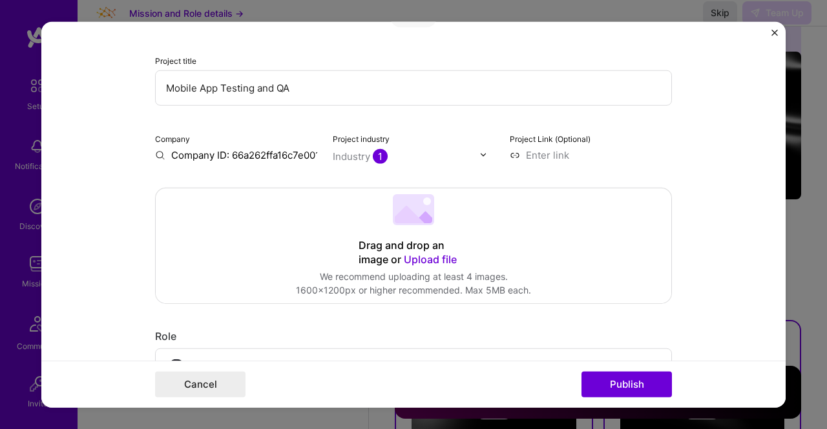
scroll to position [136, 0]
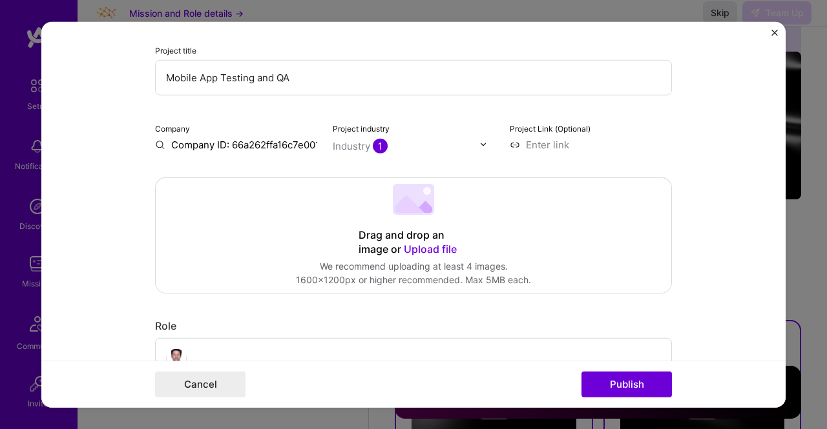
click at [201, 136] on div "Company Company ID: 66a262ffa16c7e00111dac79" at bounding box center [236, 136] width 162 height 30
click at [305, 143] on input "Company ID: 66a262ffa16c7e00111dac79" at bounding box center [236, 145] width 162 height 14
click at [168, 145] on input "Company ID: 66a262ffa16c7e00111dac79" at bounding box center [236, 145] width 162 height 14
click at [155, 147] on input "Company ID: 66a262ffa16c7e00111dac79" at bounding box center [236, 145] width 162 height 14
type input "9"
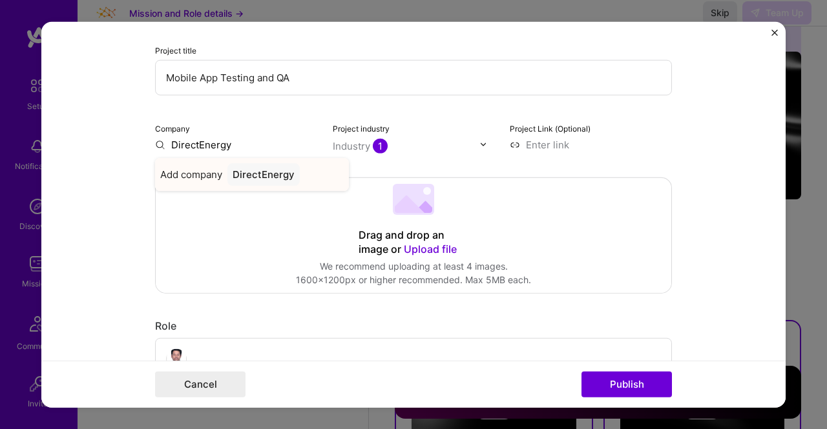
type input "DirectEnergy"
click at [260, 174] on div "DirectEnergy" at bounding box center [263, 174] width 72 height 23
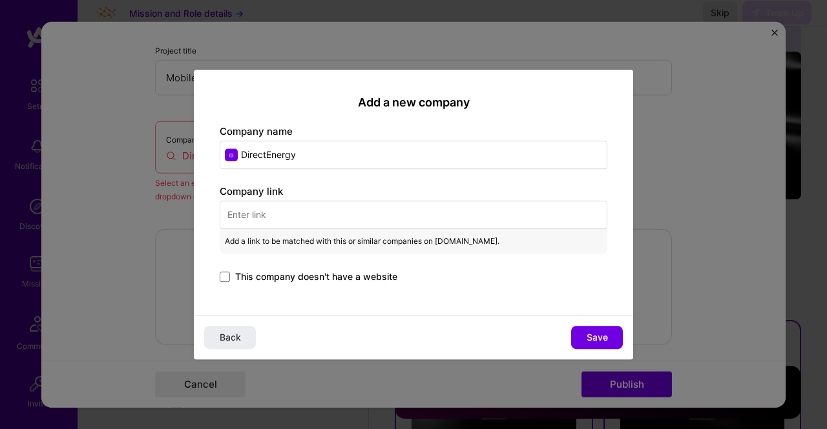
paste input "https://www.directenergy.com/en/private/residential/energy/electricity-plans/fr…"
click at [288, 207] on div "Company link https://www.directenergy.com/en/private/residential/energy/electri…" at bounding box center [413, 235] width 387 height 101
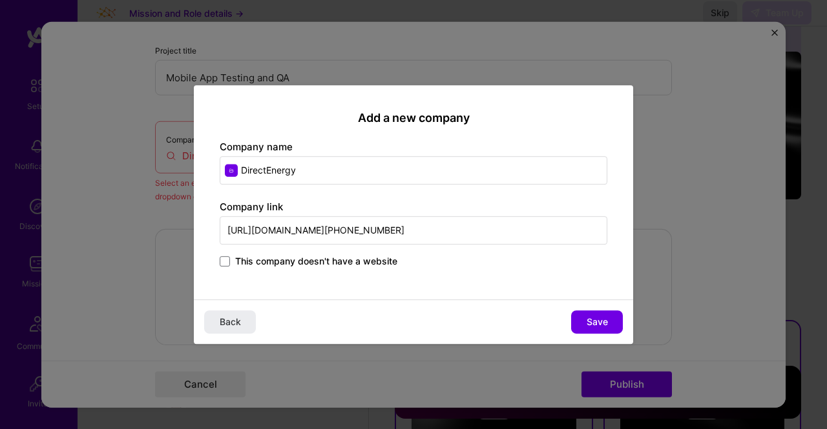
scroll to position [0, 1374]
type input "https://www.directenergy.com/en/private/residential/energy/electricity-plans/fr…"
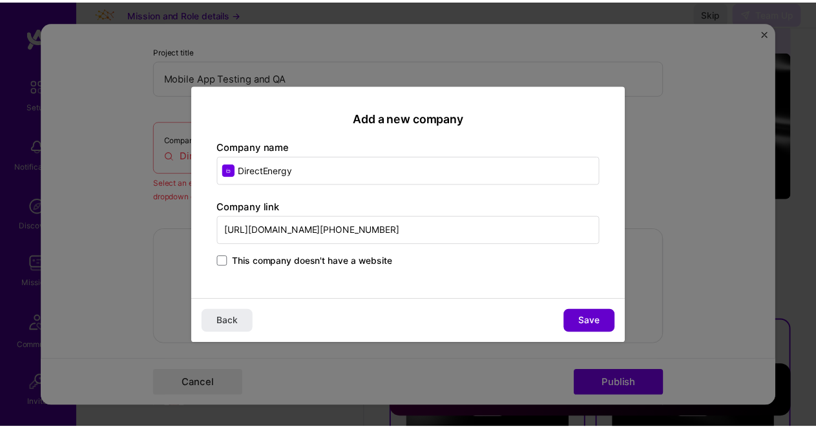
scroll to position [0, 0]
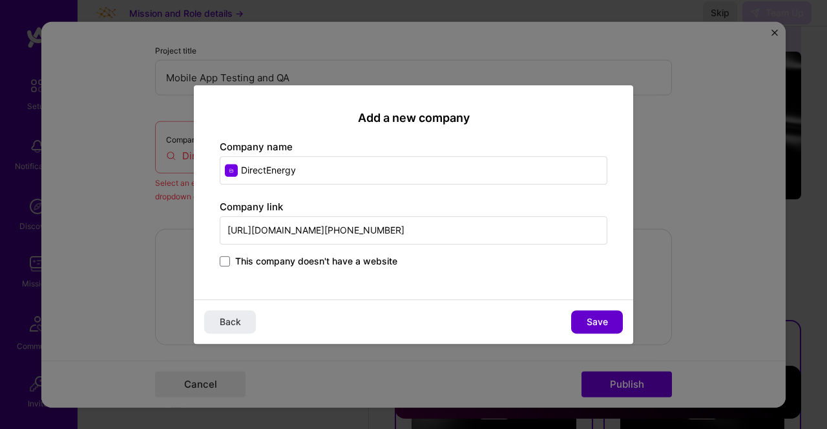
click at [585, 315] on button "Save" at bounding box center [597, 322] width 52 height 23
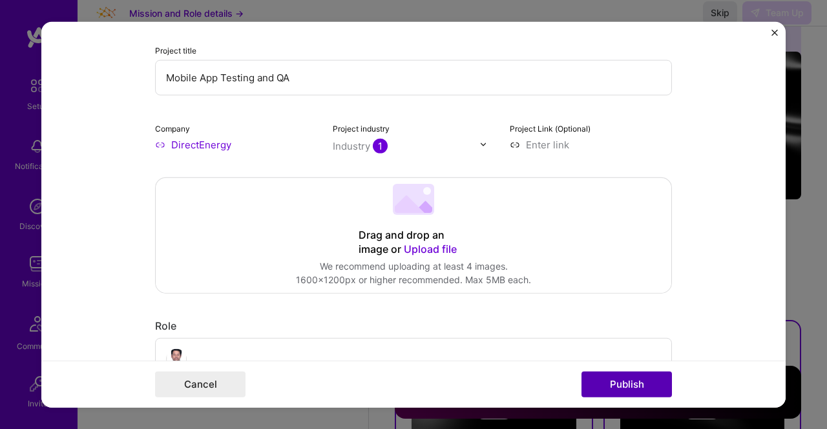
click at [607, 382] on button "Publish" at bounding box center [626, 385] width 90 height 26
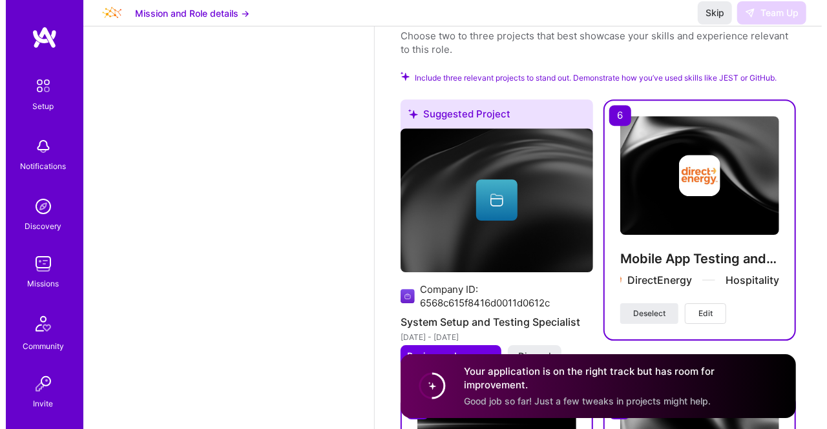
scroll to position [2003, 0]
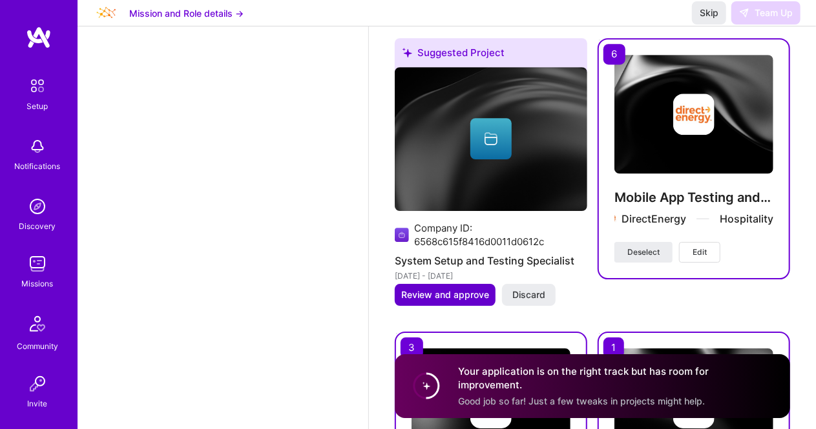
click at [455, 295] on span "Review and approve" at bounding box center [445, 295] width 88 height 13
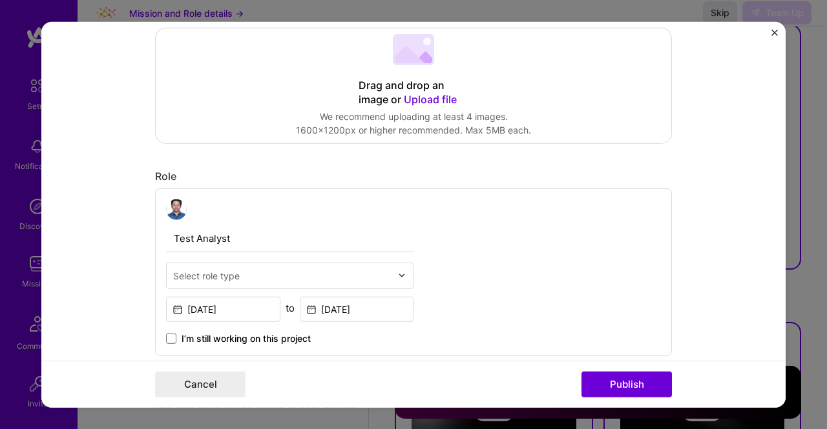
scroll to position [0, 0]
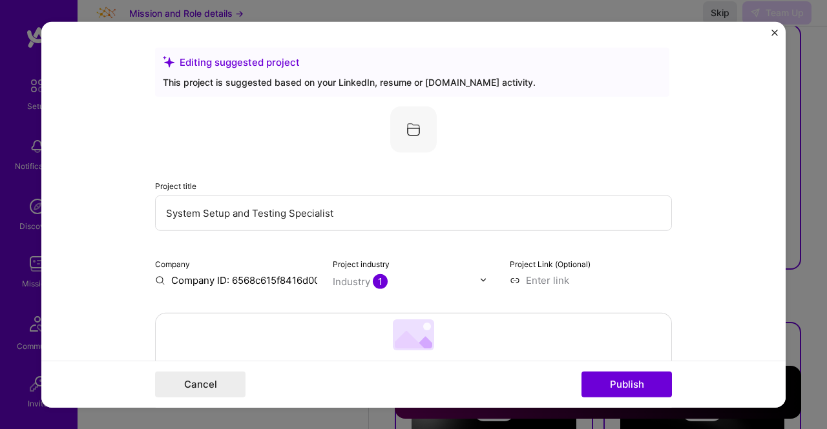
click at [243, 277] on input "Company ID: 6568c615f8416d0011d0612c" at bounding box center [236, 280] width 162 height 14
drag, startPoint x: 166, startPoint y: 278, endPoint x: 369, endPoint y: 265, distance: 203.8
click at [369, 265] on div "Company Company ID: 6568c615f8416d0011d0612c Project industry Industry 1 Projec…" at bounding box center [413, 271] width 517 height 30
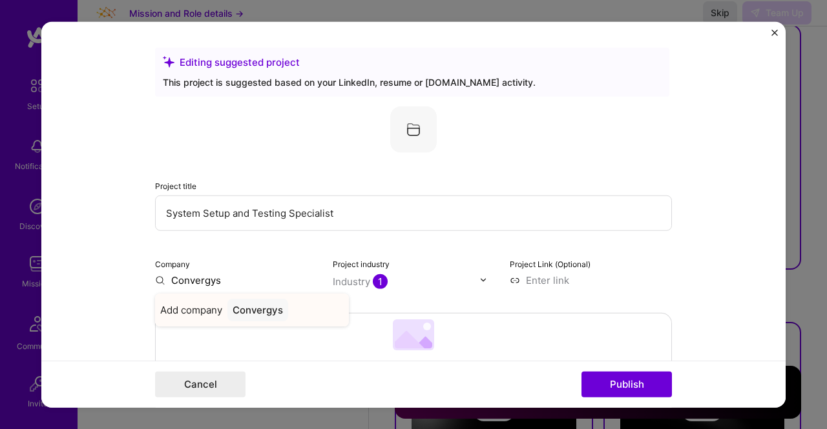
type input "Convergys"
click at [254, 312] on div "Convergys" at bounding box center [257, 309] width 61 height 23
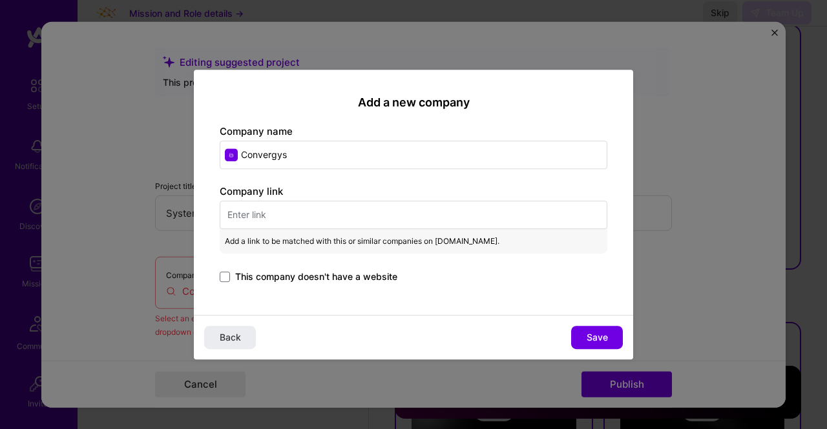
drag, startPoint x: 298, startPoint y: 155, endPoint x: 214, endPoint y: 150, distance: 84.7
click at [214, 150] on div "Add a new company Company name Convergys Company link Add a link to be matched …" at bounding box center [413, 193] width 439 height 246
click at [296, 162] on input "Concentrix" at bounding box center [413, 155] width 387 height 28
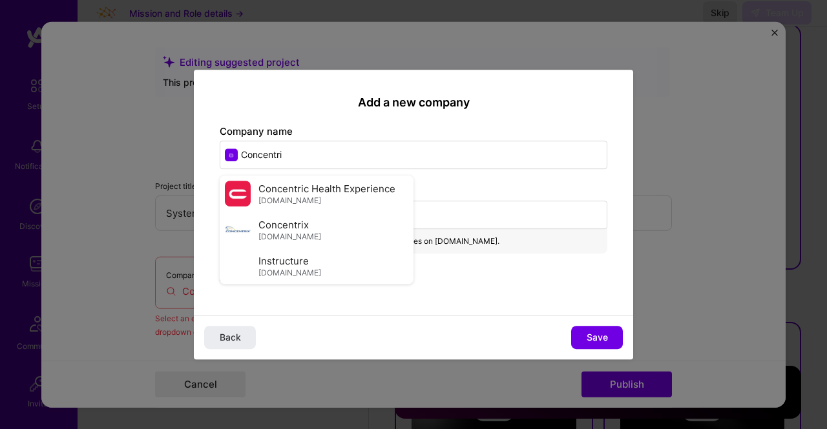
type input "Concentrix"
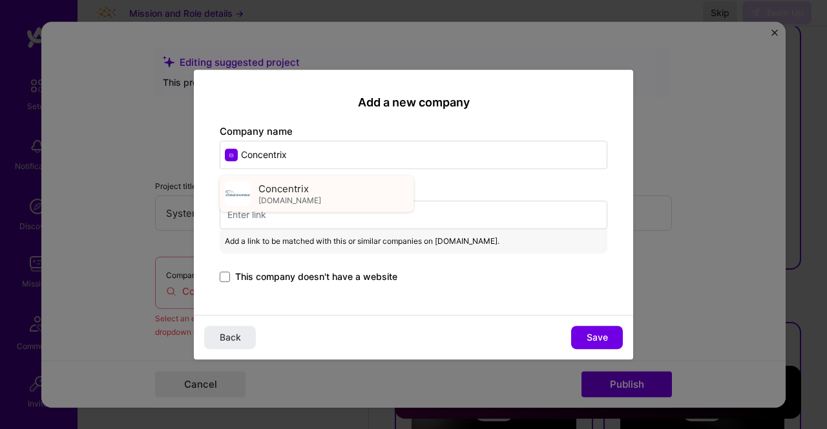
click at [233, 191] on img at bounding box center [238, 194] width 26 height 26
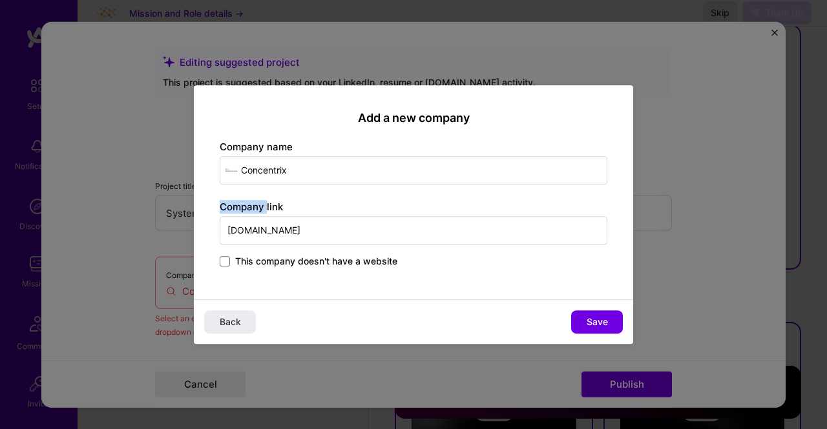
click at [233, 191] on div "Add a new company Company name Concentrix Company link concentrix.com This comp…" at bounding box center [413, 192] width 439 height 215
click at [311, 233] on input "concentrix.com" at bounding box center [413, 230] width 387 height 28
click at [597, 312] on button "Save" at bounding box center [597, 322] width 52 height 23
type input "Concentrix"
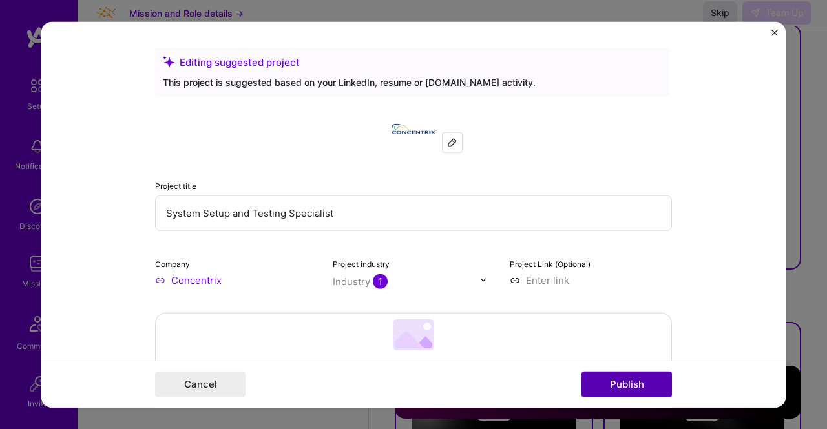
click at [611, 375] on button "Publish" at bounding box center [626, 385] width 90 height 26
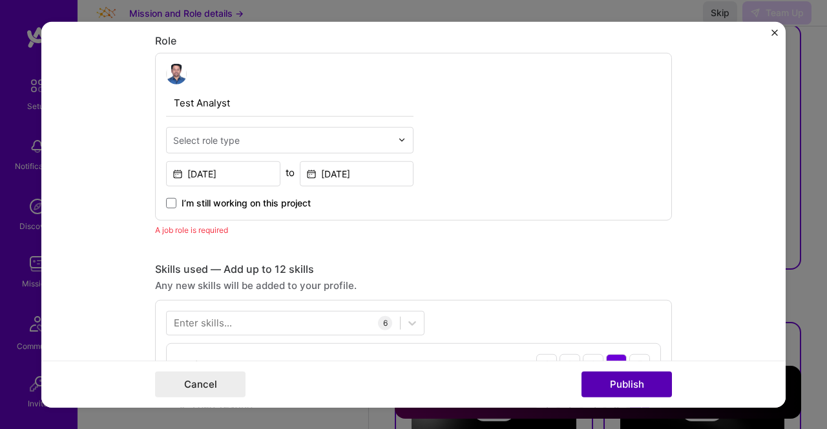
scroll to position [433, 0]
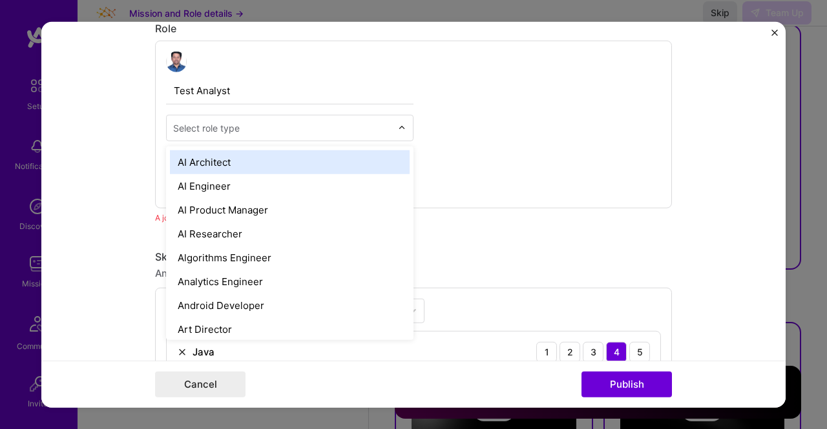
click at [260, 127] on input "text" at bounding box center [282, 128] width 218 height 14
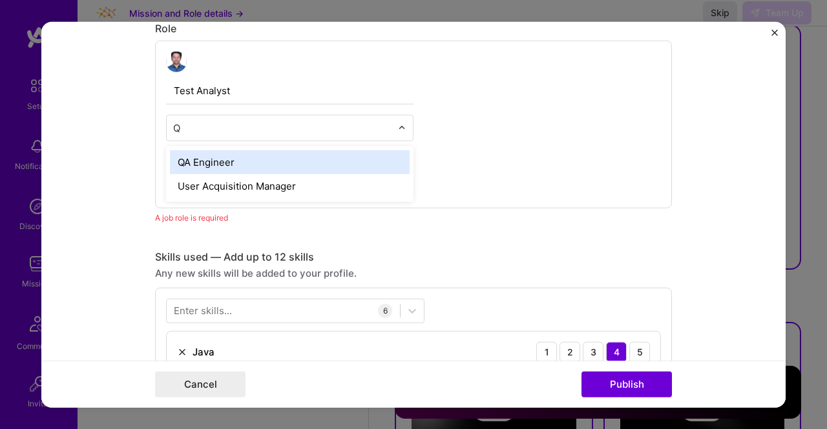
type input "QA"
click at [237, 156] on div "QA Engineer" at bounding box center [290, 162] width 240 height 24
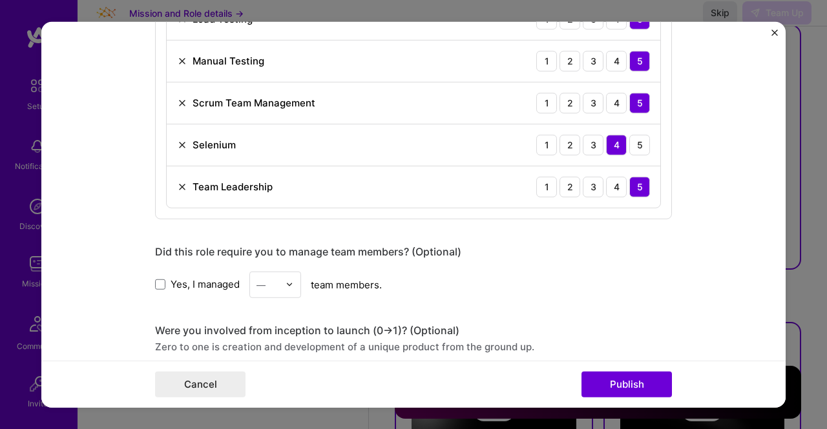
scroll to position [816, 0]
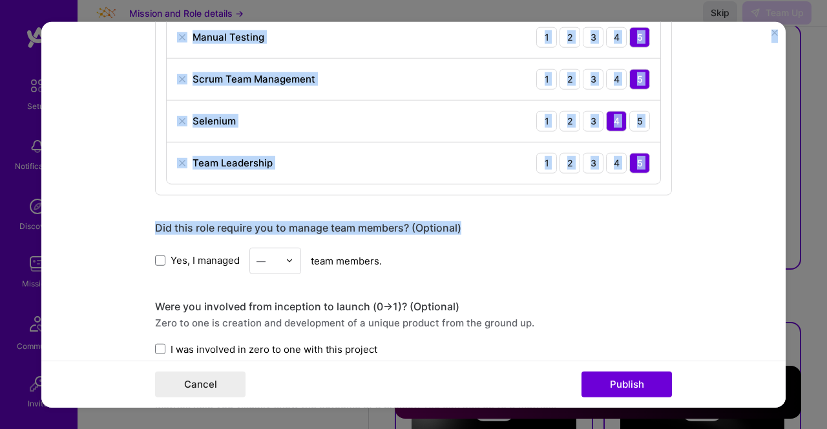
drag, startPoint x: 787, startPoint y: 247, endPoint x: 783, endPoint y: 217, distance: 30.6
click at [783, 217] on div "Editing suggested project This project is suggested based on your LinkedIn, res…" at bounding box center [413, 214] width 827 height 429
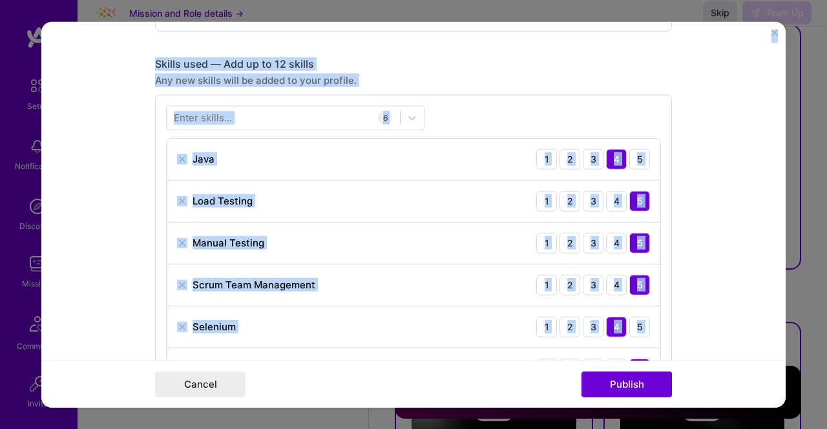
scroll to position [584, 0]
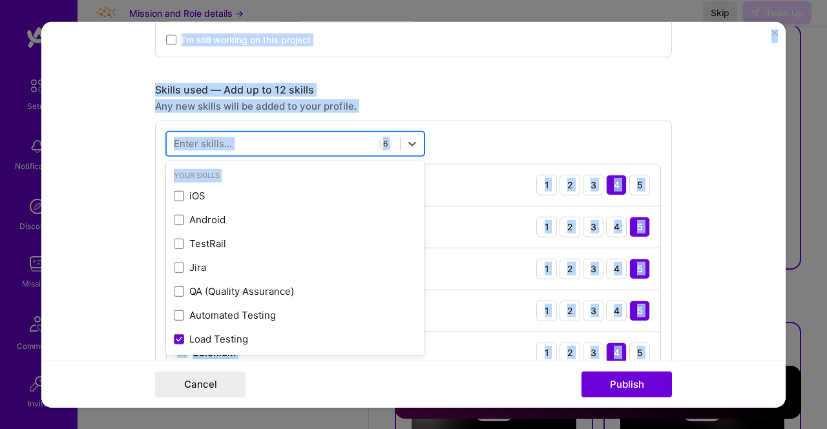
click at [256, 136] on div at bounding box center [283, 143] width 233 height 21
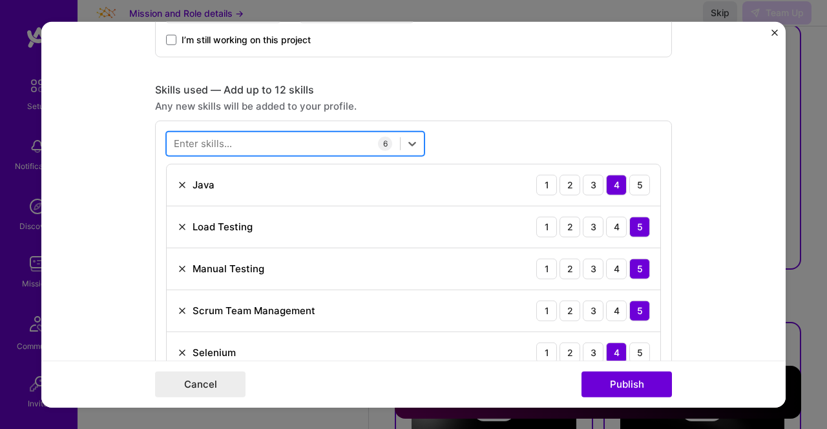
click at [248, 145] on div at bounding box center [283, 143] width 233 height 21
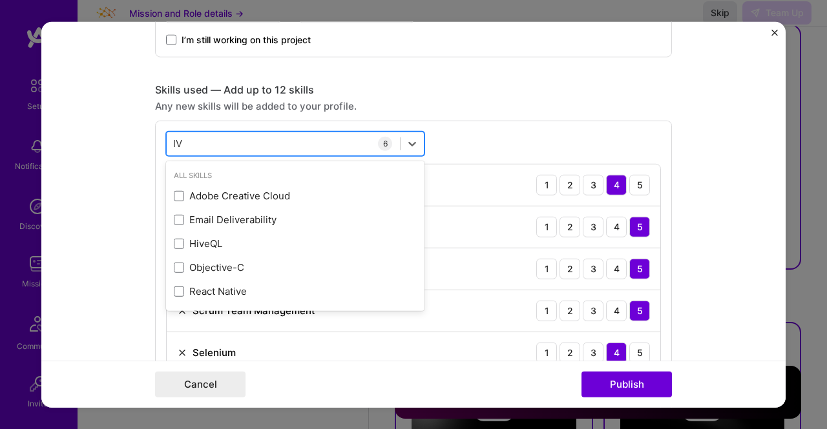
type input "I"
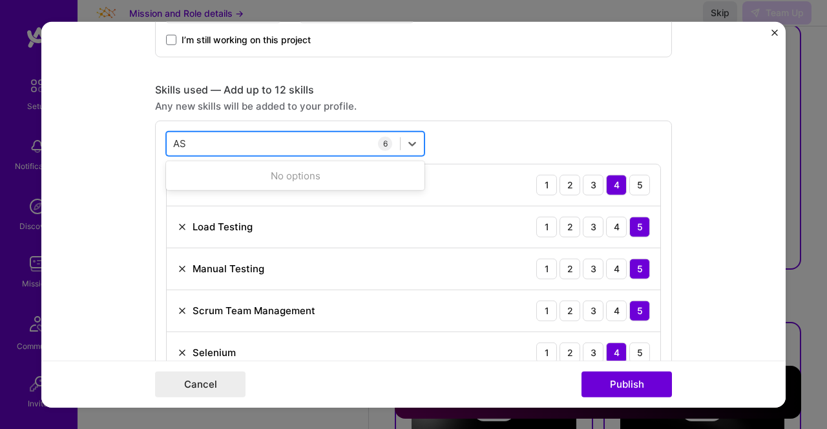
type input "A"
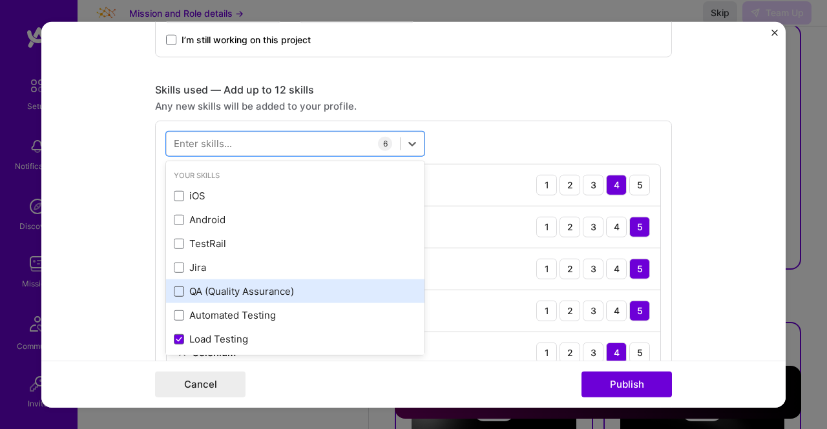
click at [174, 290] on span at bounding box center [179, 292] width 10 height 10
click at [0, 0] on input "checkbox" at bounding box center [0, 0] width 0 height 0
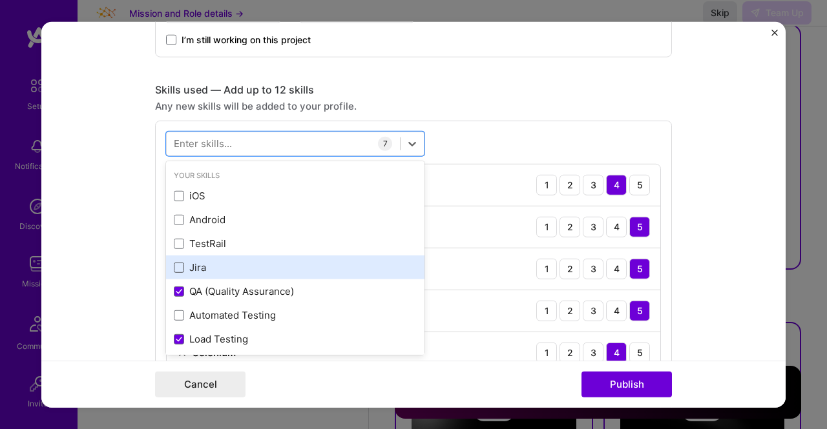
click at [174, 263] on span at bounding box center [179, 268] width 10 height 10
click at [0, 0] on input "checkbox" at bounding box center [0, 0] width 0 height 0
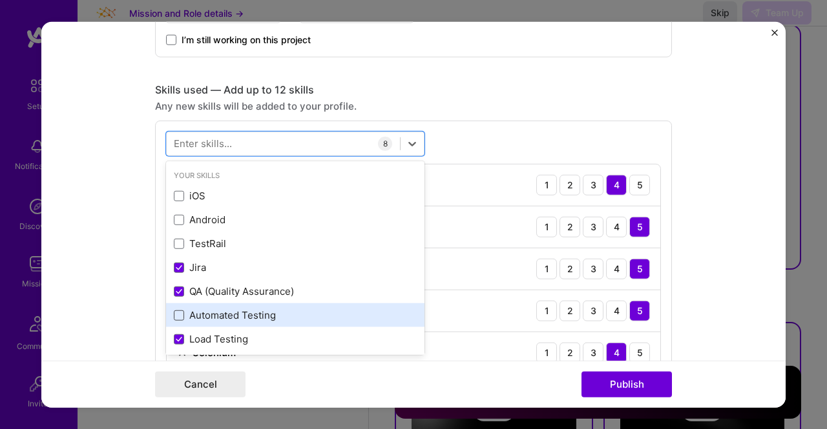
click at [177, 318] on span at bounding box center [179, 316] width 10 height 10
click at [0, 0] on input "checkbox" at bounding box center [0, 0] width 0 height 0
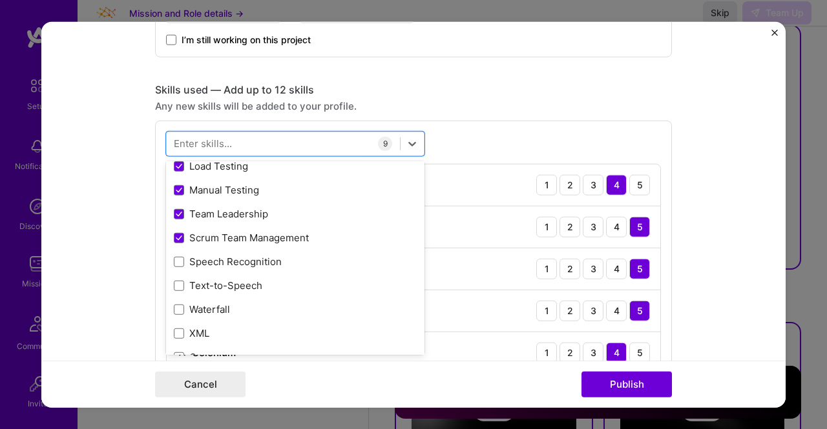
scroll to position [181, 0]
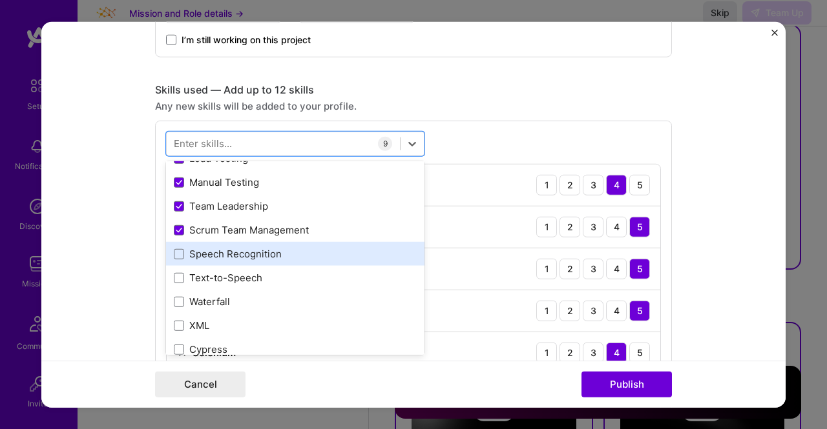
click at [172, 260] on div "Speech Recognition" at bounding box center [295, 254] width 258 height 24
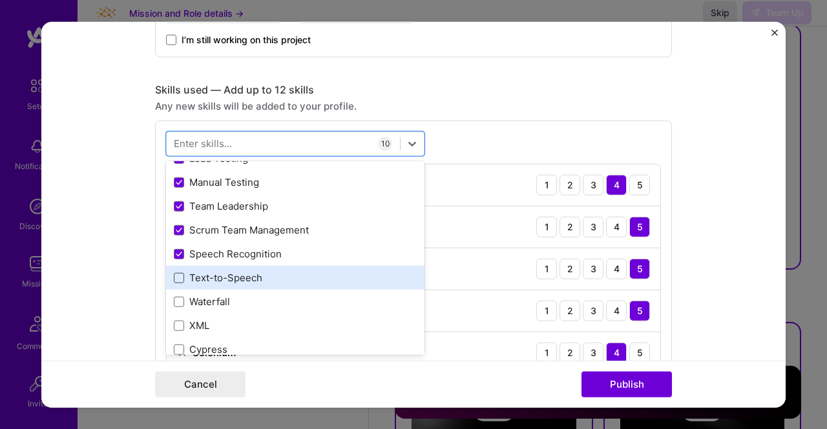
click at [174, 280] on span at bounding box center [179, 278] width 10 height 10
click at [0, 0] on input "checkbox" at bounding box center [0, 0] width 0 height 0
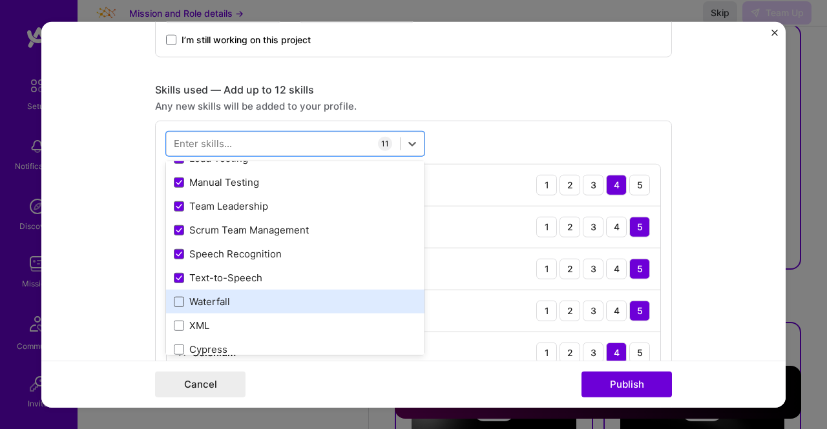
click at [175, 300] on span at bounding box center [179, 302] width 10 height 10
click at [0, 0] on input "checkbox" at bounding box center [0, 0] width 0 height 0
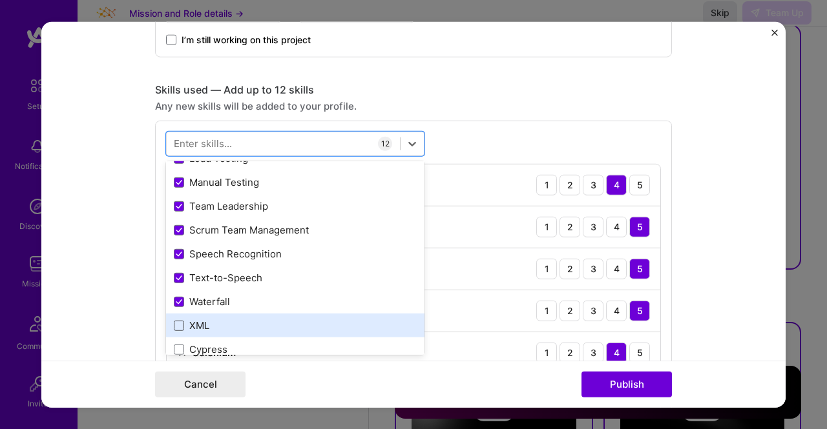
click at [176, 321] on span at bounding box center [179, 326] width 10 height 10
click at [0, 0] on input "checkbox" at bounding box center [0, 0] width 0 height 0
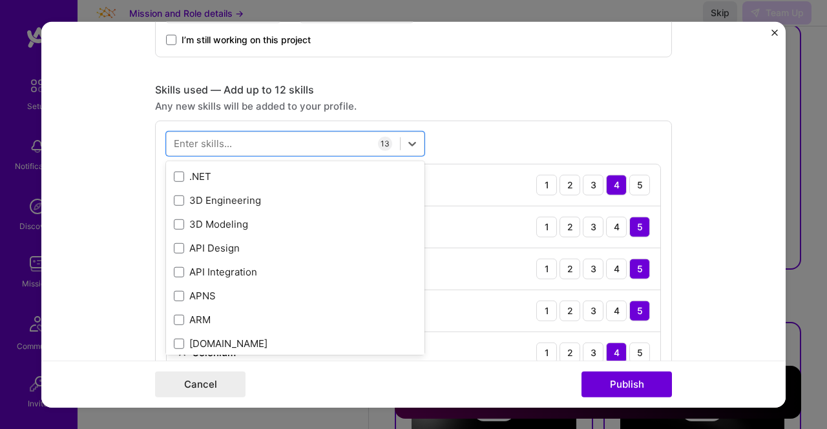
scroll to position [672, 0]
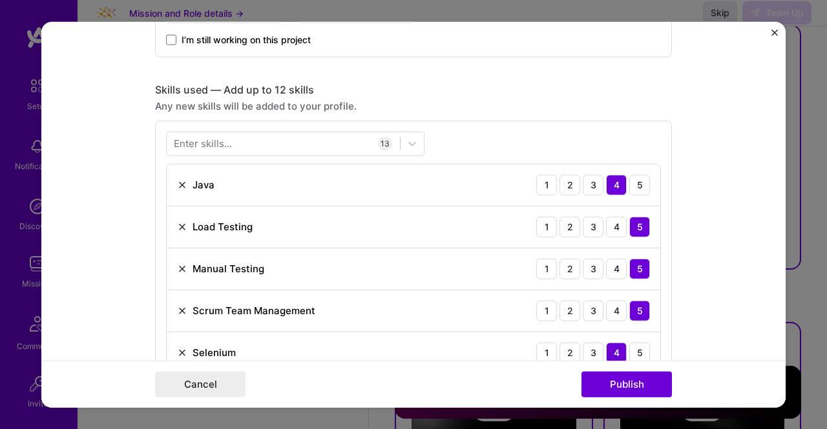
click at [727, 261] on form "Editing suggested project This project is suggested based on your LinkedIn, res…" at bounding box center [413, 214] width 744 height 387
click at [641, 374] on button "Publish" at bounding box center [626, 385] width 90 height 26
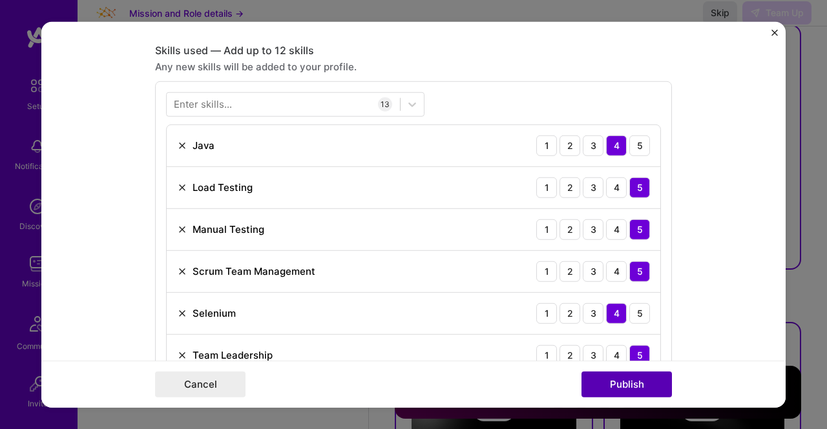
scroll to position [645, 0]
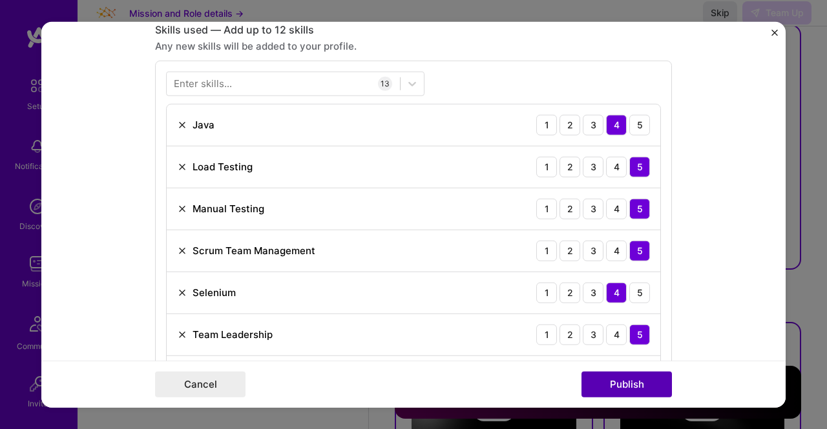
click at [628, 380] on button "Publish" at bounding box center [626, 385] width 90 height 26
click at [628, 382] on button "Publish" at bounding box center [626, 385] width 90 height 26
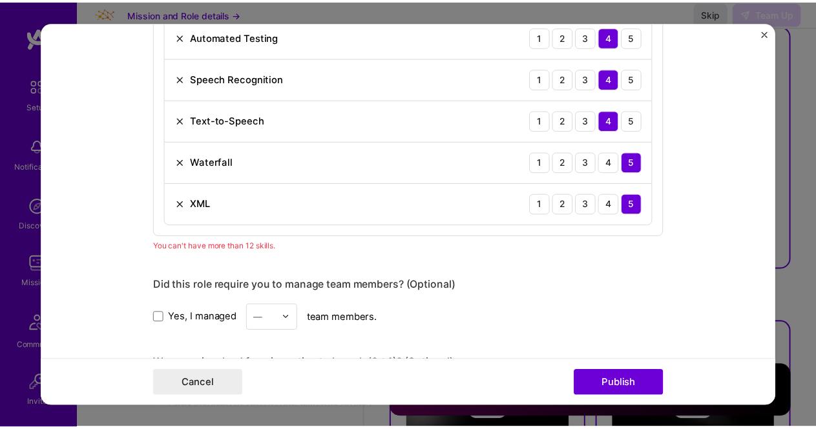
scroll to position [1044, 0]
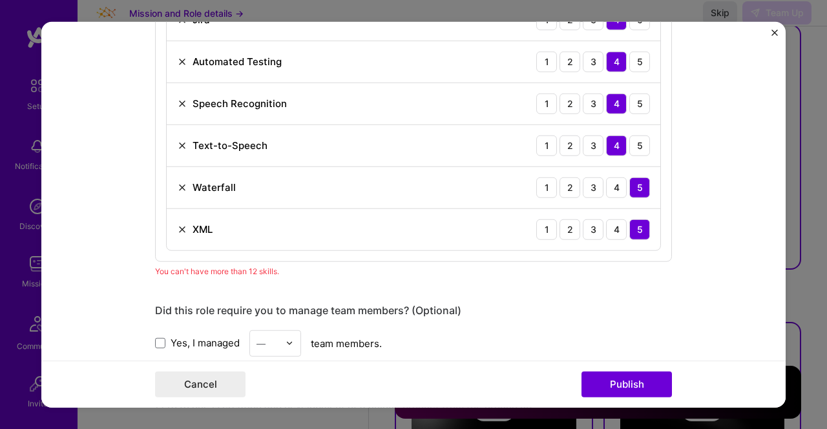
click at [177, 182] on img at bounding box center [182, 187] width 10 height 10
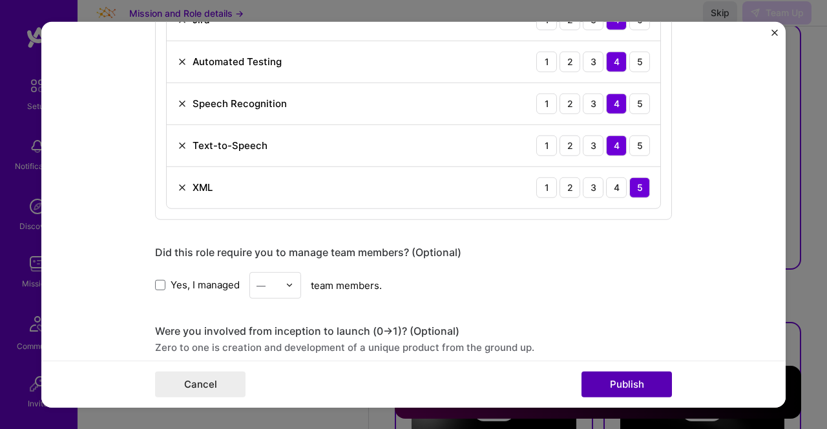
click at [626, 387] on button "Publish" at bounding box center [626, 385] width 90 height 26
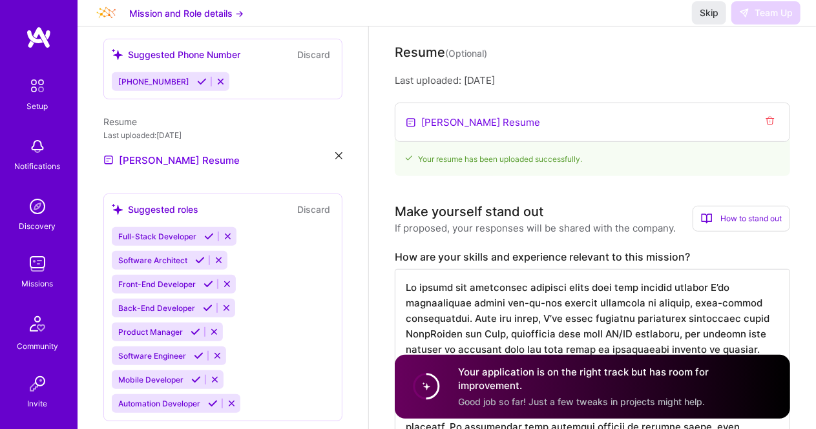
scroll to position [294, 0]
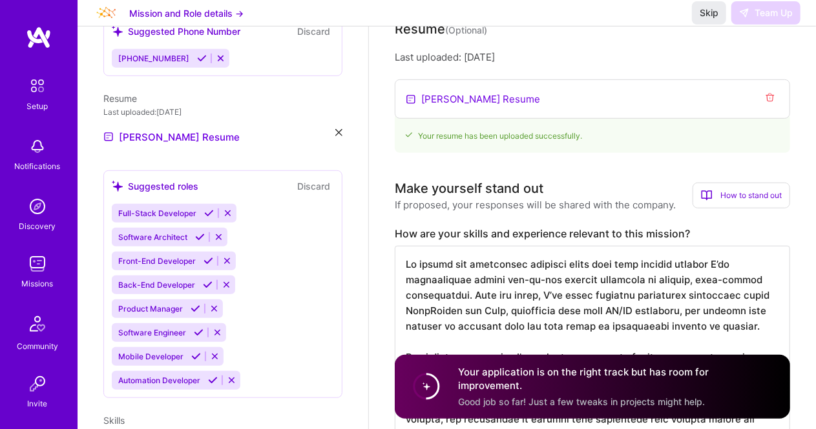
click at [228, 209] on icon at bounding box center [228, 214] width 10 height 10
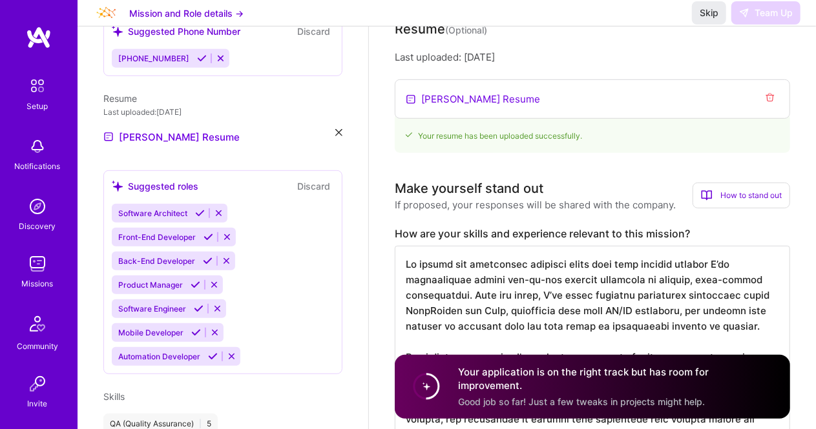
click at [232, 232] on button at bounding box center [226, 237] width 17 height 11
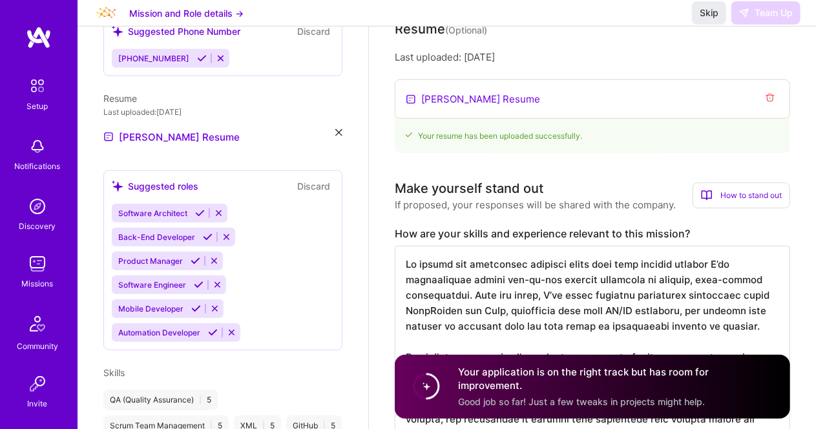
click at [223, 232] on icon at bounding box center [227, 237] width 10 height 10
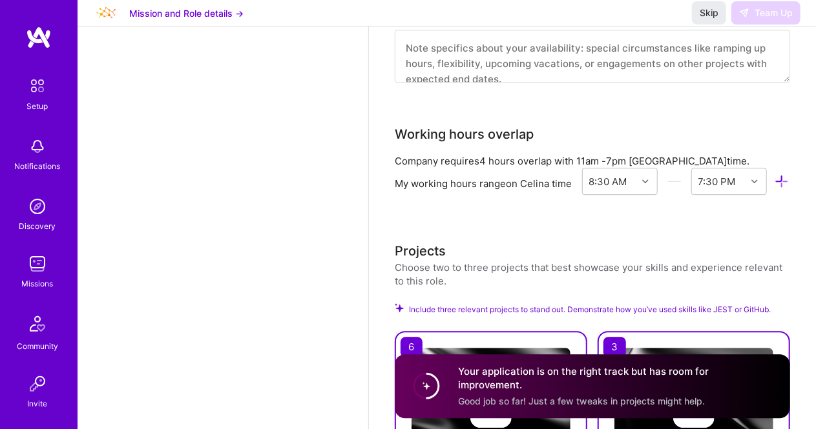
scroll to position [1716, 0]
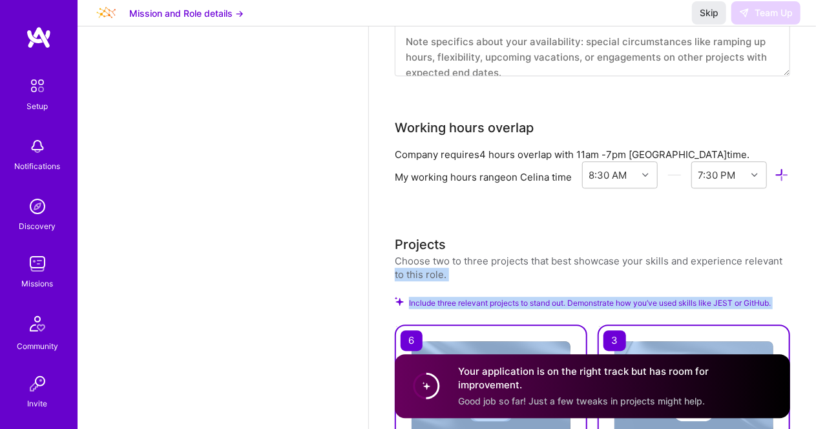
drag, startPoint x: 811, startPoint y: 258, endPoint x: 806, endPoint y: 325, distance: 66.7
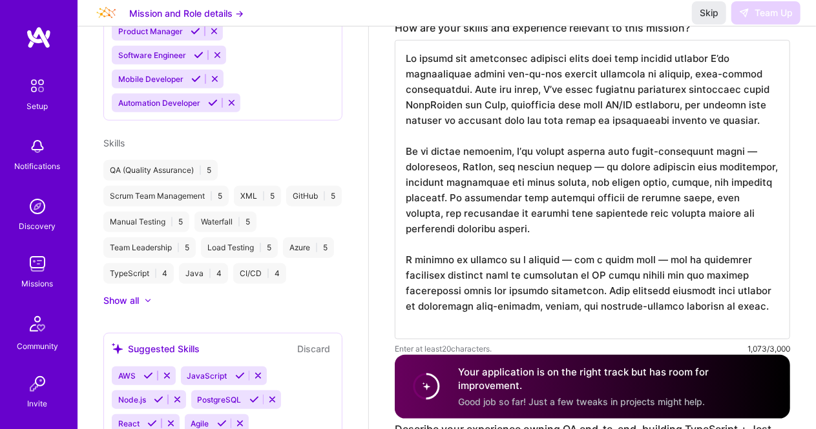
scroll to position [0, 0]
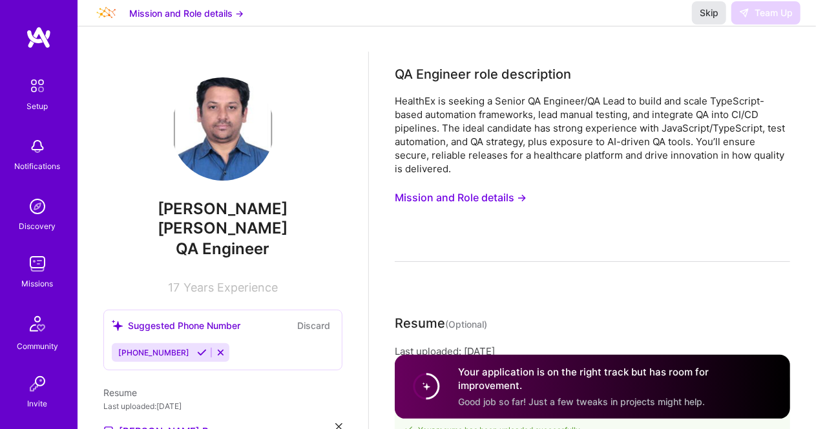
click at [702, 19] on span "Skip" at bounding box center [708, 12] width 19 height 13
click at [776, 21] on div "Skip Team Up" at bounding box center [746, 12] width 108 height 23
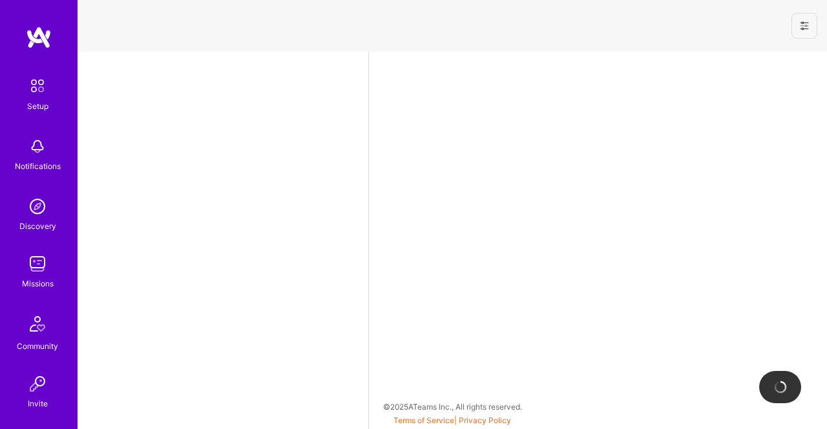
select select "US"
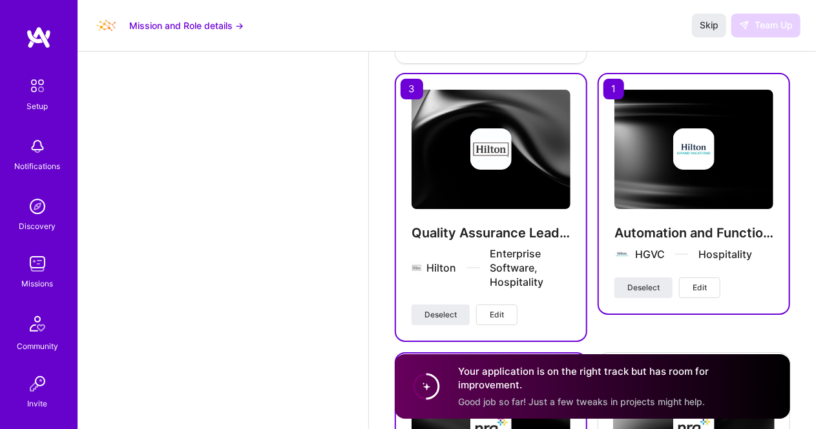
scroll to position [2219, 0]
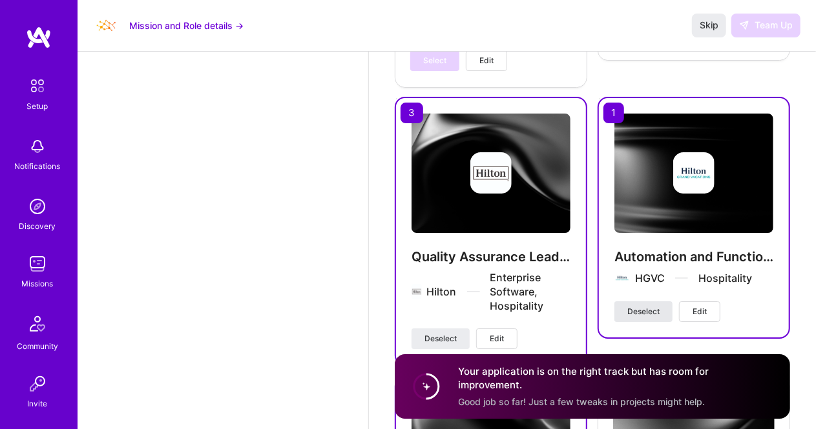
click at [651, 319] on button "Deselect" at bounding box center [643, 312] width 58 height 21
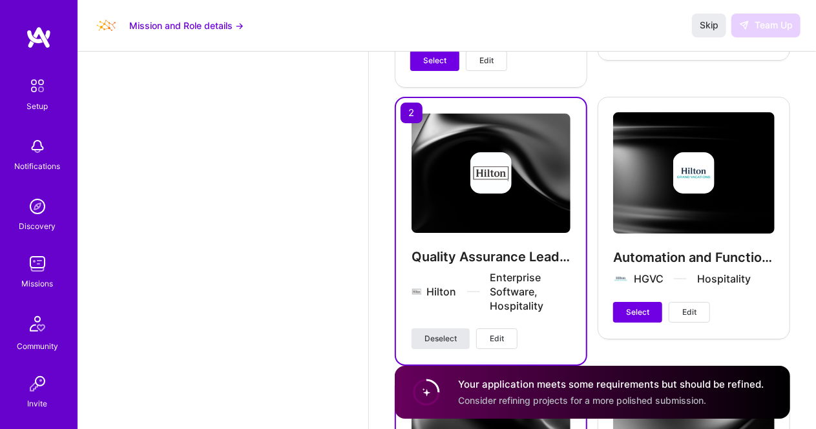
click at [429, 338] on span "Deselect" at bounding box center [440, 339] width 32 height 12
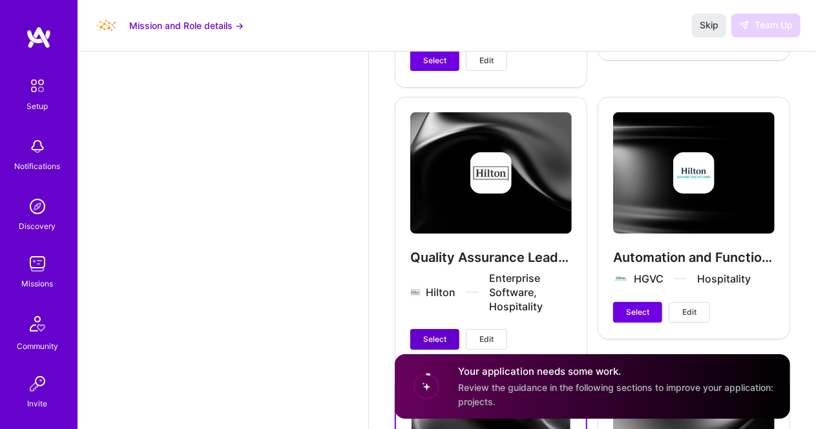
click at [429, 338] on span "Select" at bounding box center [434, 340] width 23 height 12
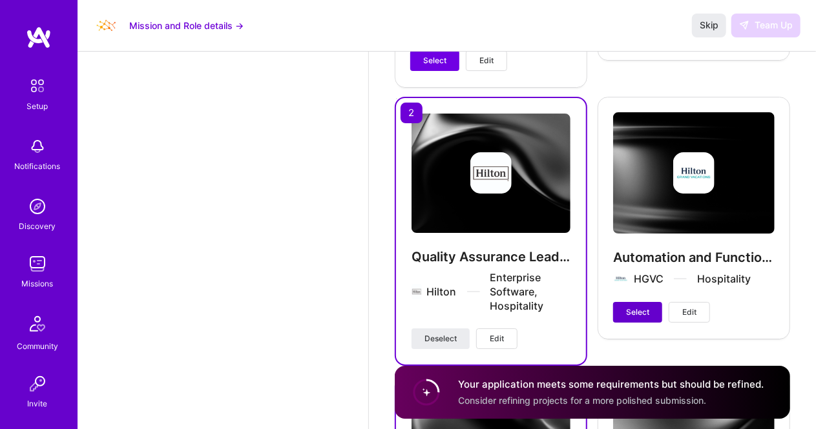
click at [635, 304] on button "Select" at bounding box center [637, 312] width 49 height 21
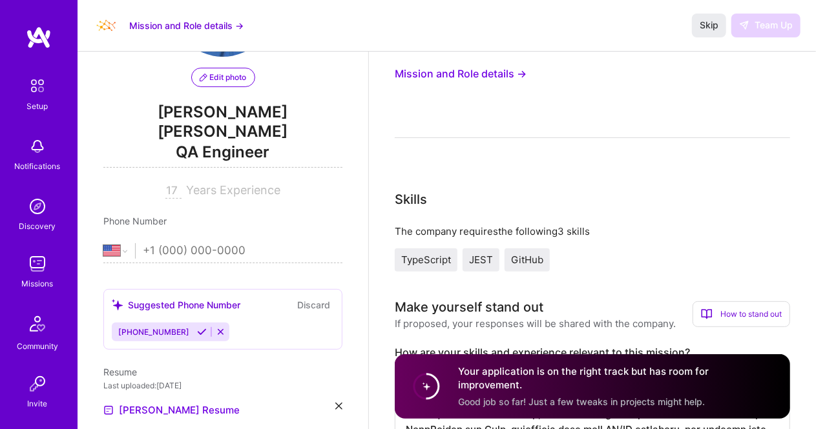
scroll to position [163, 0]
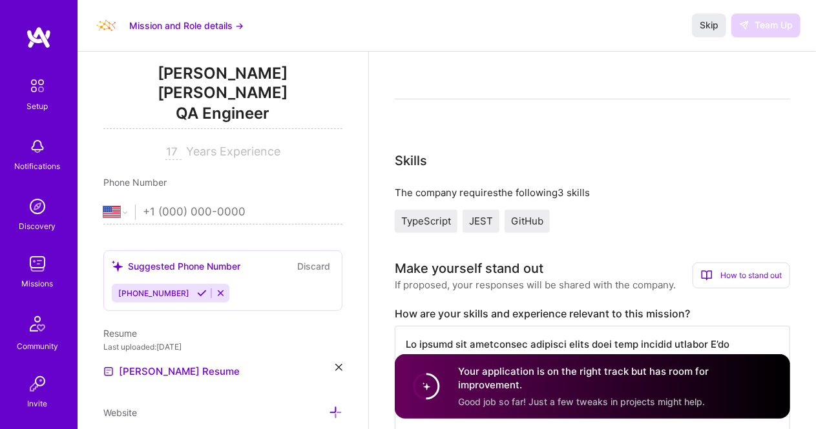
click at [174, 145] on input "17" at bounding box center [173, 152] width 16 height 15
drag, startPoint x: 174, startPoint y: 130, endPoint x: 152, endPoint y: 129, distance: 22.6
click at [152, 145] on div "17 Years Experience" at bounding box center [222, 152] width 239 height 15
type input "18"
click at [300, 145] on div "18 Years Experience" at bounding box center [222, 152] width 239 height 15
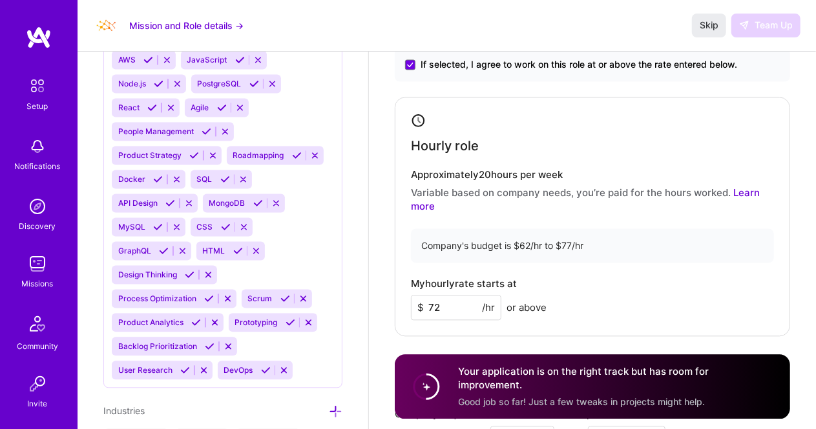
scroll to position [0, 0]
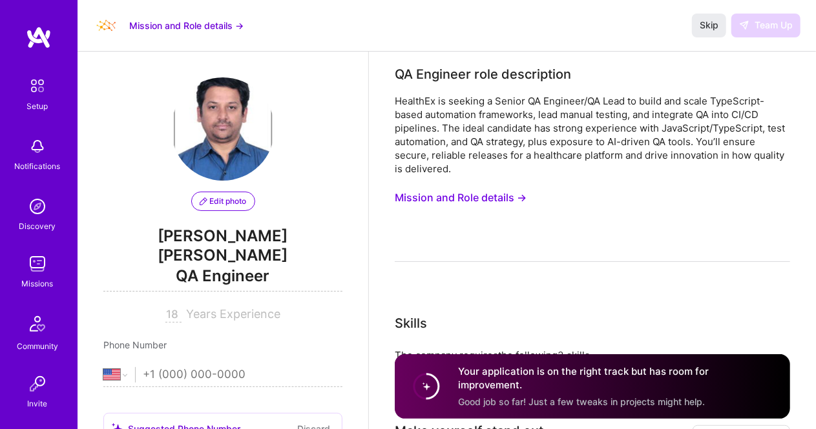
click at [37, 38] on img at bounding box center [39, 37] width 26 height 23
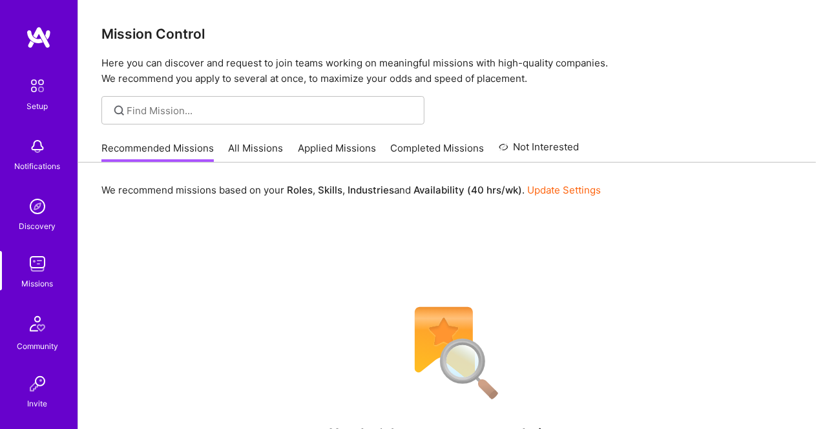
click at [270, 147] on link "All Missions" at bounding box center [256, 151] width 55 height 21
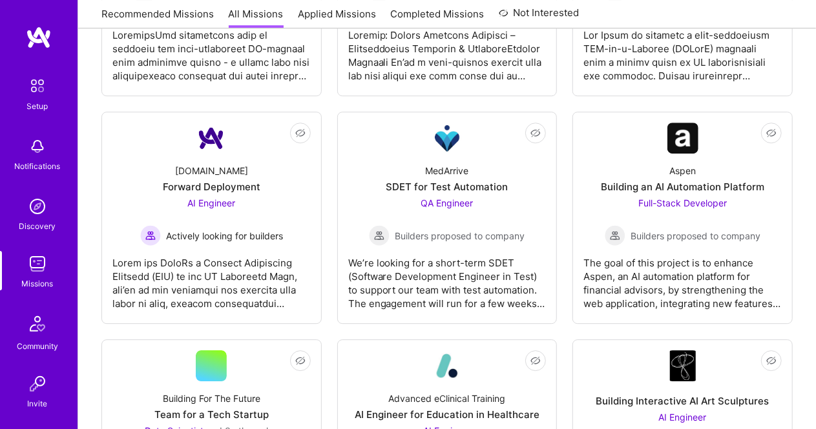
scroll to position [1806, 0]
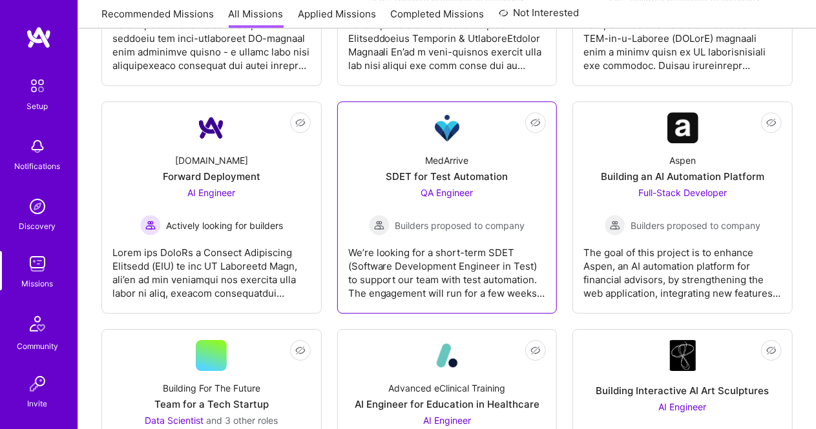
click at [444, 189] on span "QA Engineer" at bounding box center [446, 192] width 52 height 11
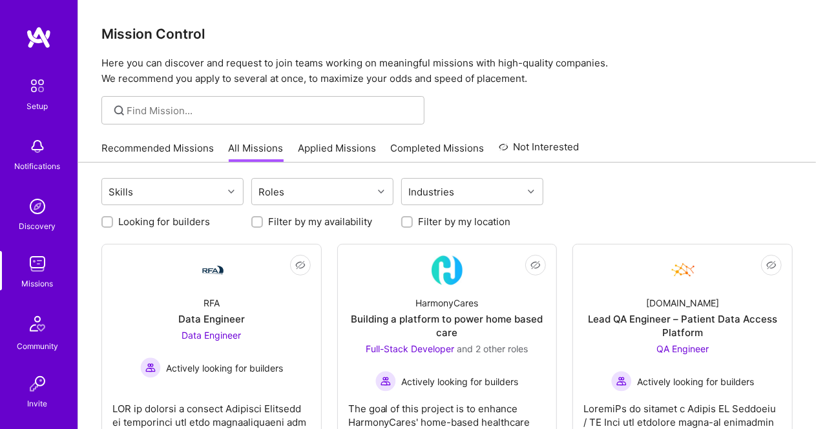
click at [318, 145] on link "Applied Missions" at bounding box center [337, 151] width 78 height 21
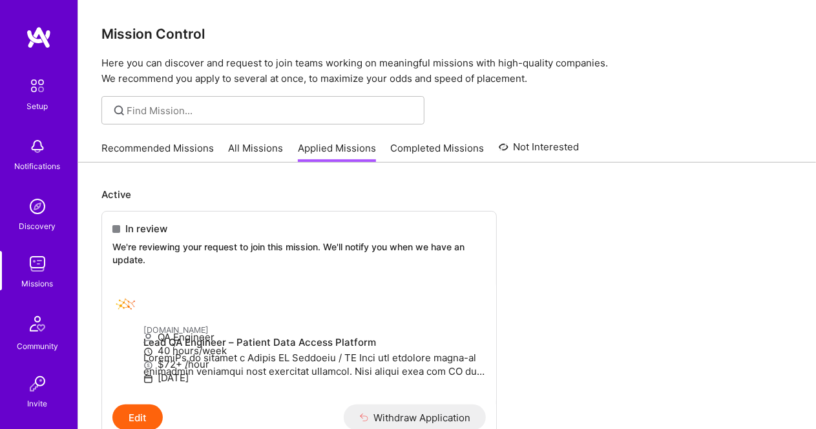
click at [32, 46] on img at bounding box center [39, 37] width 26 height 23
